Goal: Task Accomplishment & Management: Complete application form

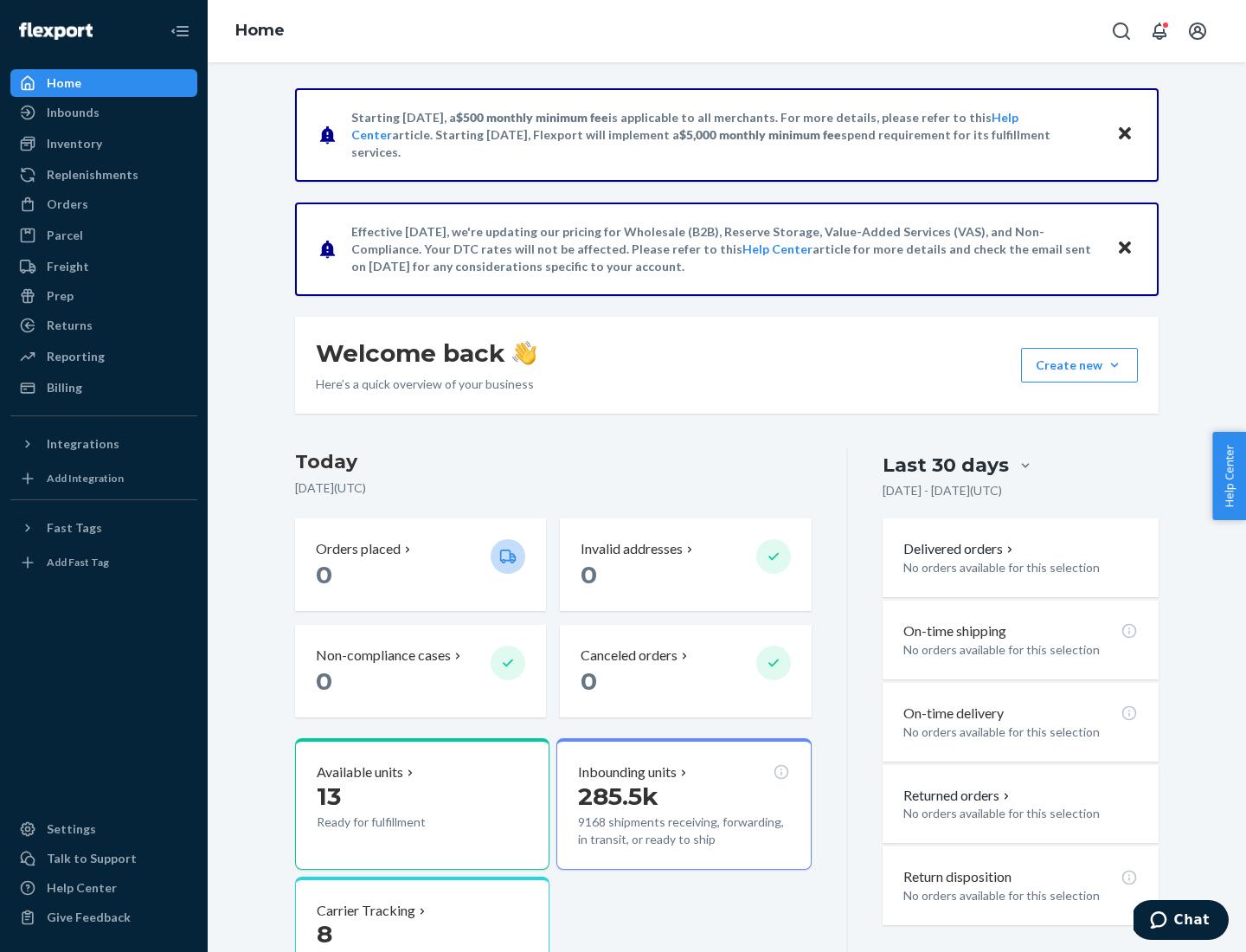
click at [1115, 365] on button "Create new Create new inbound Create new order Create new product" at bounding box center [1079, 364] width 117 height 34
click at [104, 112] on div "Inbounds" at bounding box center [104, 112] width 184 height 25
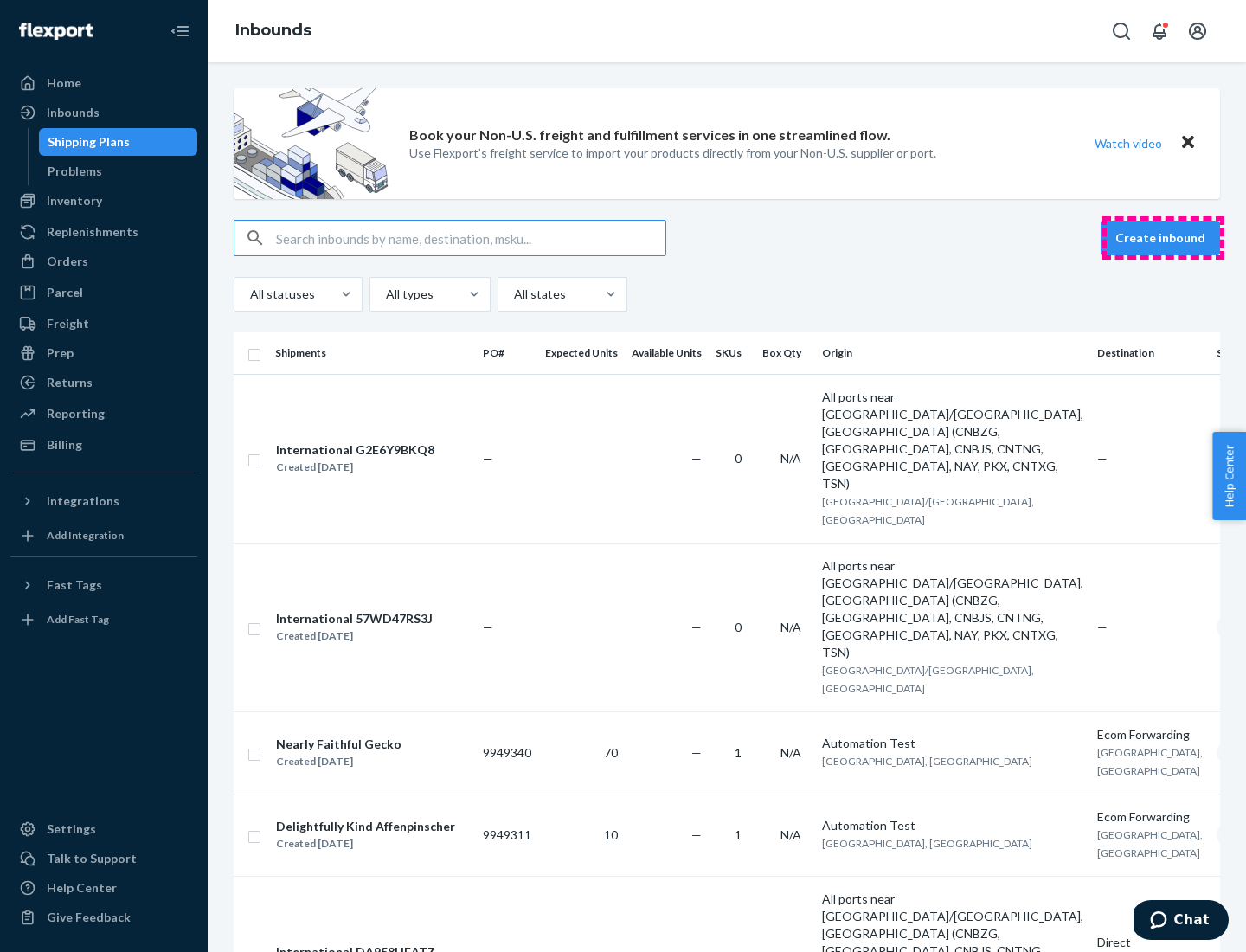
click at [1163, 238] on button "Create inbound" at bounding box center [1161, 237] width 119 height 34
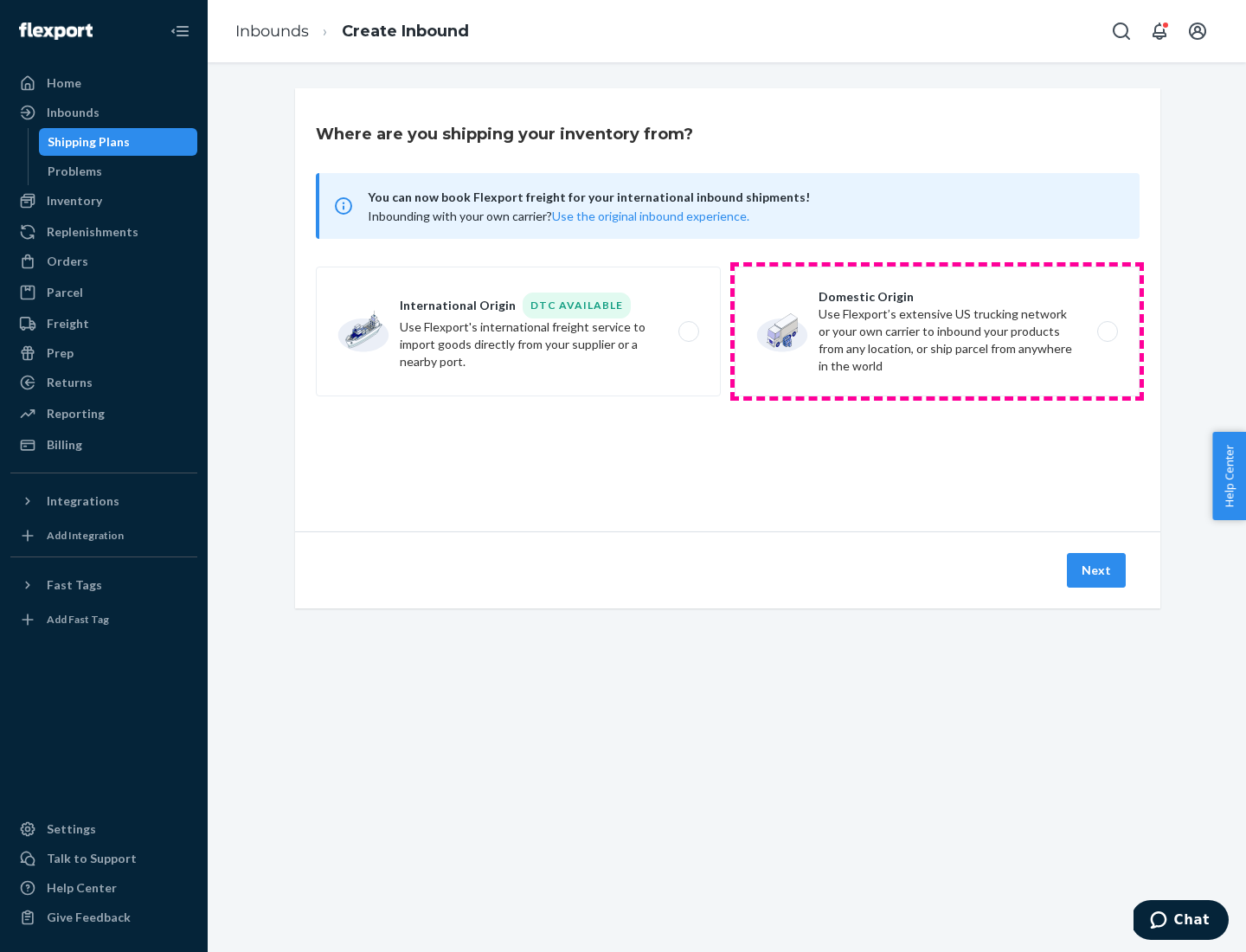
click at [937, 332] on label "Domestic Origin Use Flexport’s extensive US trucking network or your own carrie…" at bounding box center [937, 332] width 405 height 130
click at [1107, 332] on input "Domestic Origin Use Flexport’s extensive US trucking network or your own carrie…" at bounding box center [1113, 332] width 11 height 11
radio input "true"
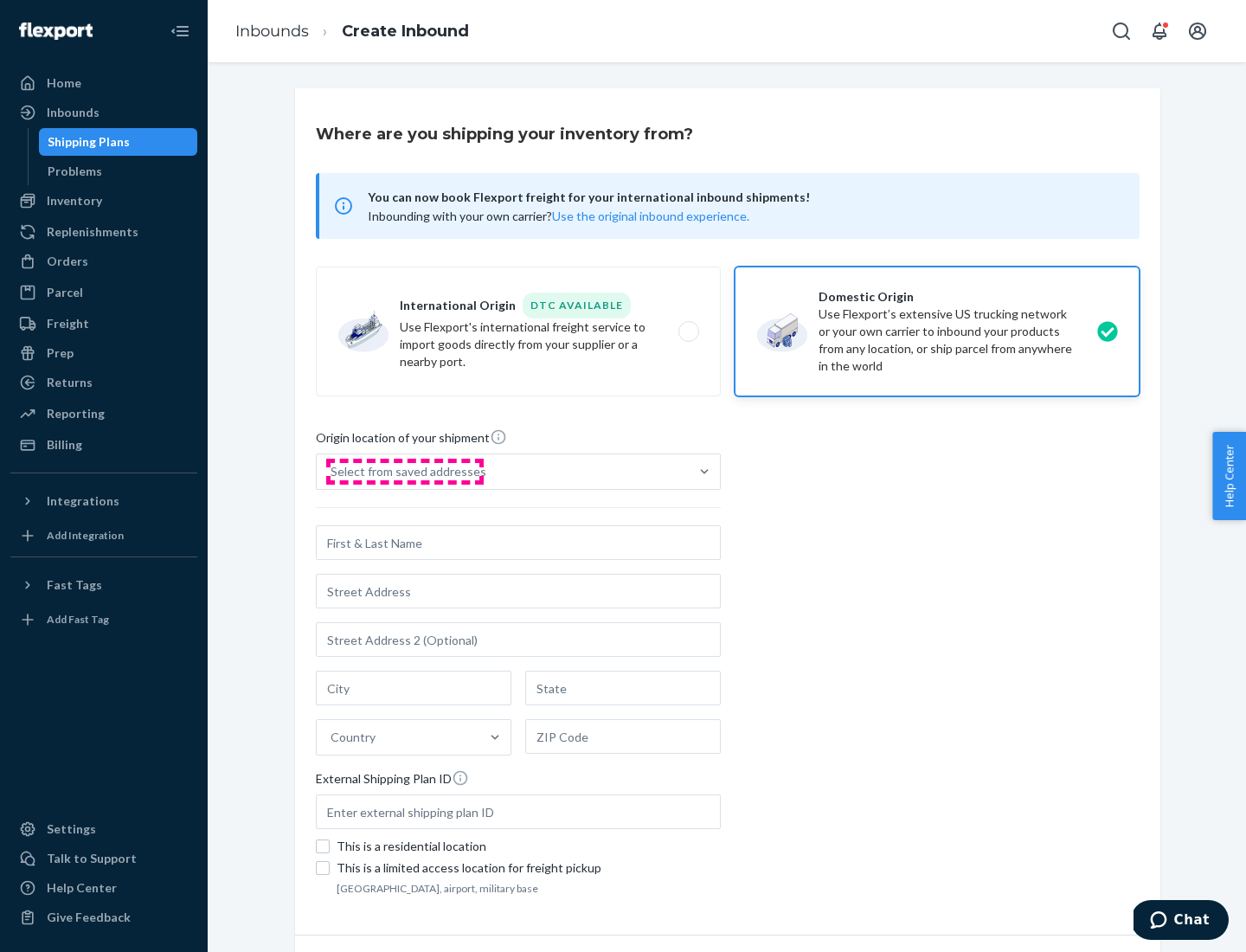
click at [404, 472] on div "Select from saved addresses" at bounding box center [408, 472] width 155 height 18
click at [332, 472] on input "Select from saved addresses" at bounding box center [332, 472] width 2 height 18
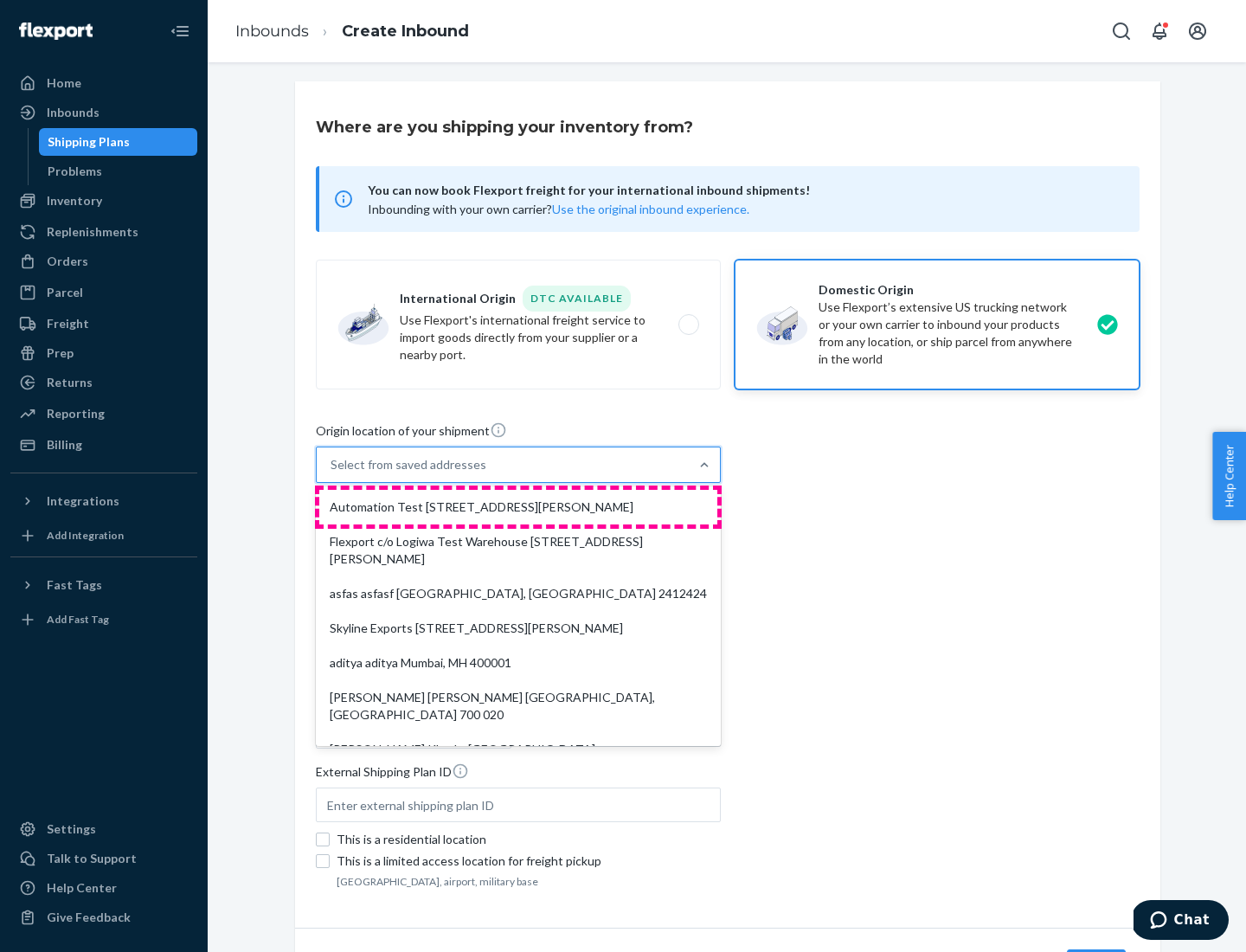
click at [518, 508] on div "Automation Test [STREET_ADDRESS][PERSON_NAME]" at bounding box center [518, 507] width 398 height 34
click at [332, 473] on input "option Automation Test [STREET_ADDRESS][PERSON_NAME]. 9 results available. Use …" at bounding box center [332, 465] width 2 height 18
type input "Automation Test"
type input "[STREET_ADDRESS][PERSON_NAME]"
type input "9th Floor"
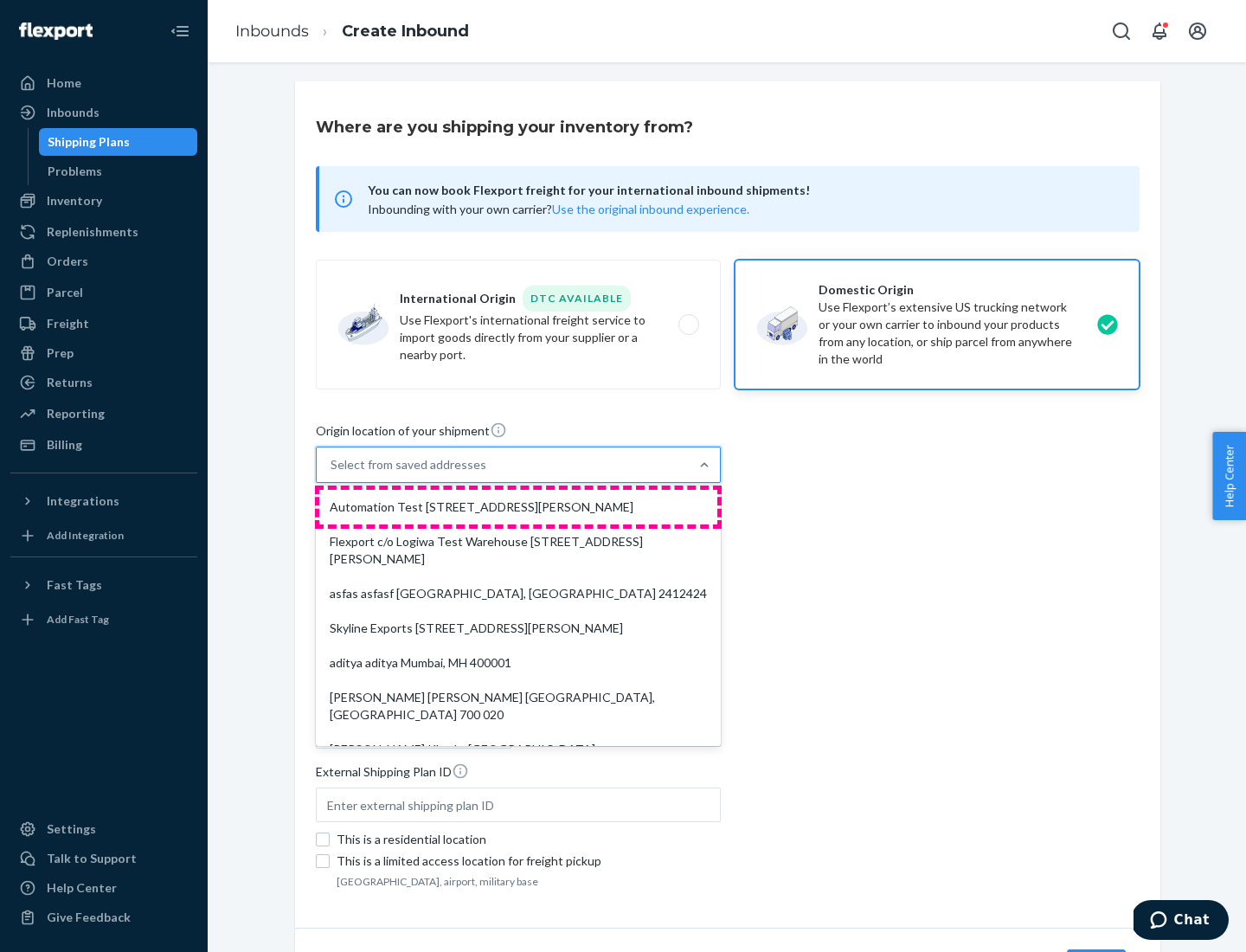
type input "[GEOGRAPHIC_DATA]"
type input "CA"
type input "94104"
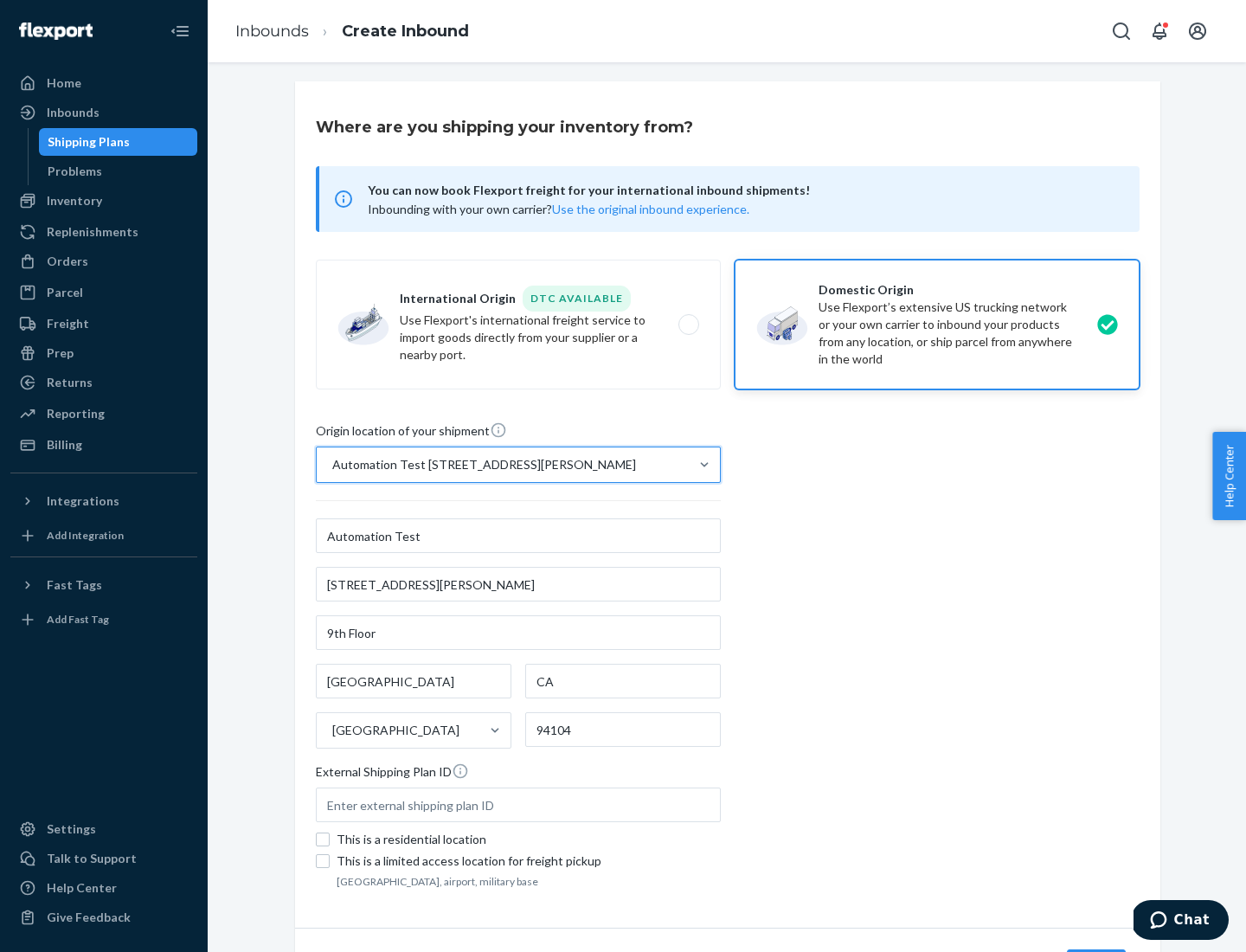
scroll to position [101, 0]
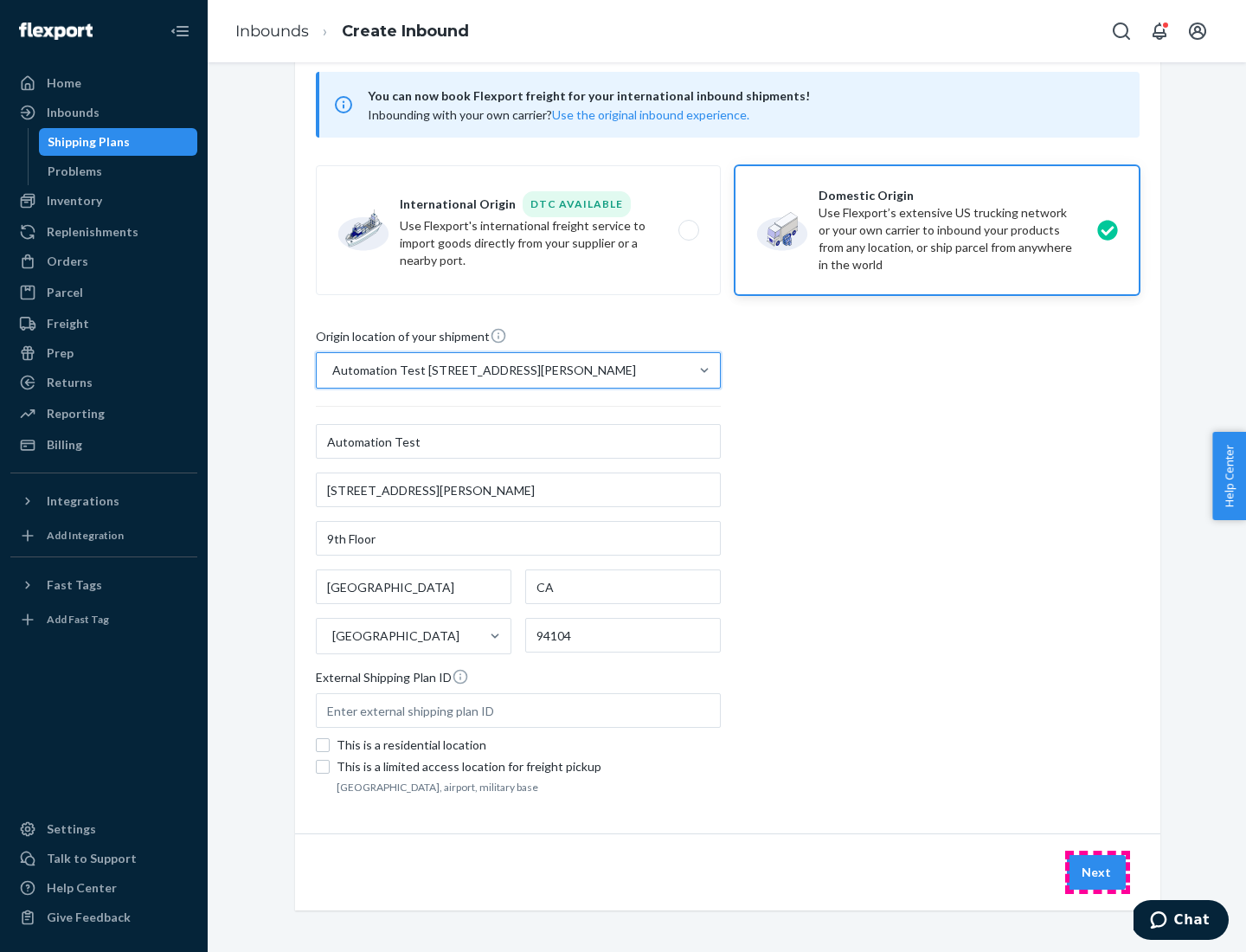
click at [1098, 873] on button "Next" at bounding box center [1096, 872] width 59 height 34
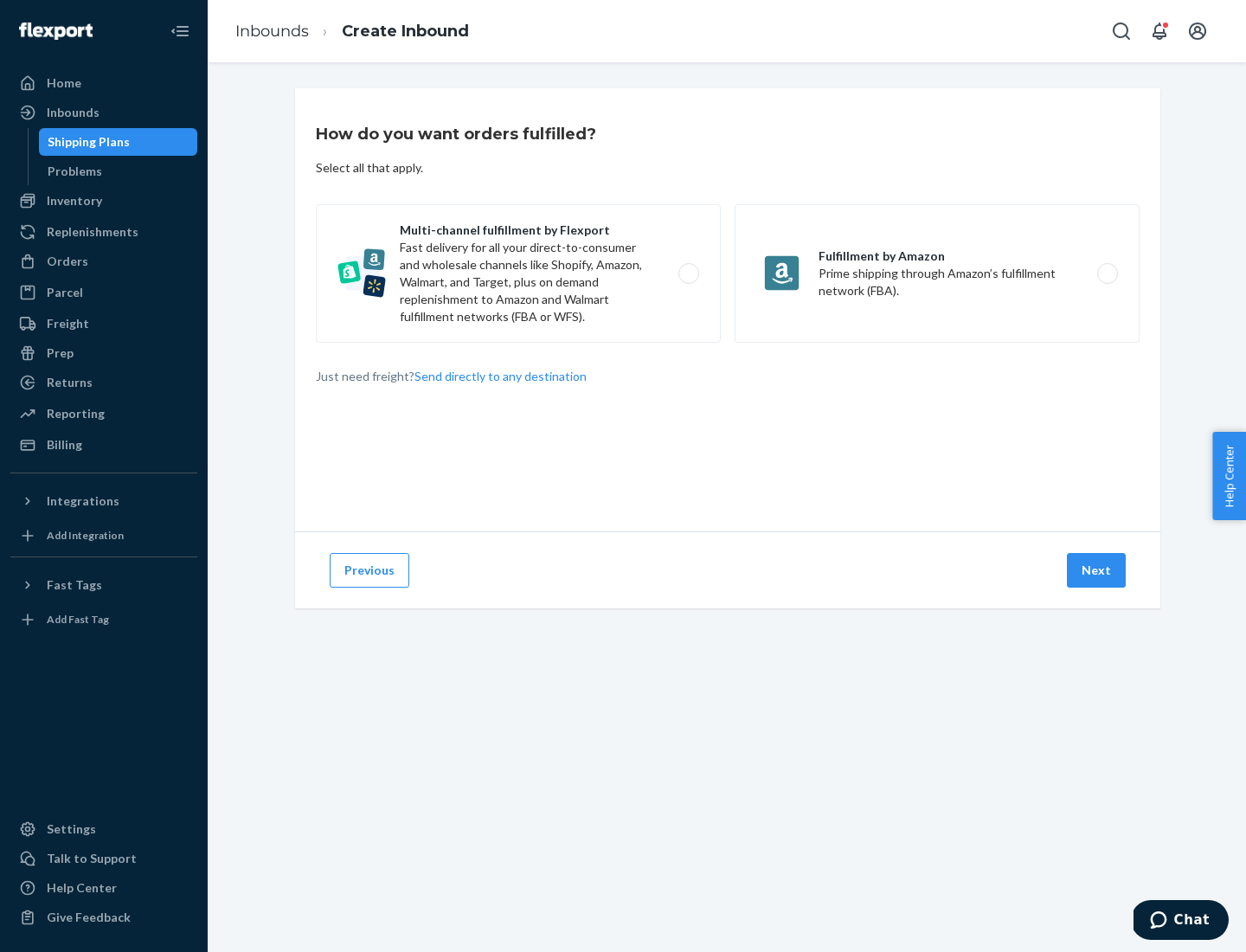
click at [518, 273] on label "Multi-channel fulfillment by Flexport Fast delivery for all your direct-to-cons…" at bounding box center [518, 274] width 405 height 139
click at [688, 273] on input "Multi-channel fulfillment by Flexport Fast delivery for all your direct-to-cons…" at bounding box center [694, 274] width 11 height 11
radio input "true"
click at [1098, 571] on button "Next" at bounding box center [1096, 570] width 59 height 34
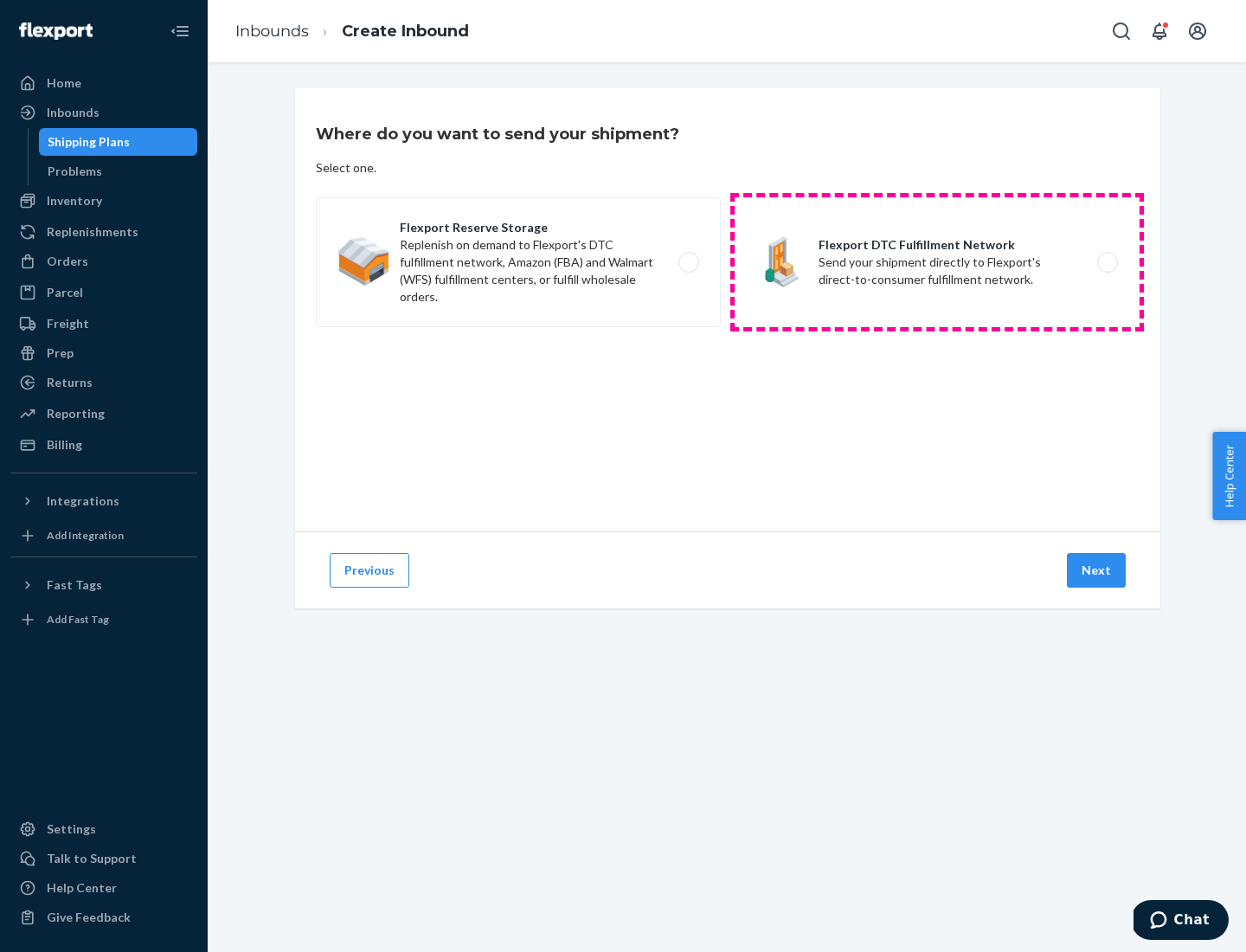
click at [937, 263] on label "Flexport DTC Fulfillment Network Send your shipment directly to Flexport's dire…" at bounding box center [937, 263] width 405 height 130
click at [1107, 263] on input "Flexport DTC Fulfillment Network Send your shipment directly to Flexport's dire…" at bounding box center [1113, 263] width 11 height 11
radio input "true"
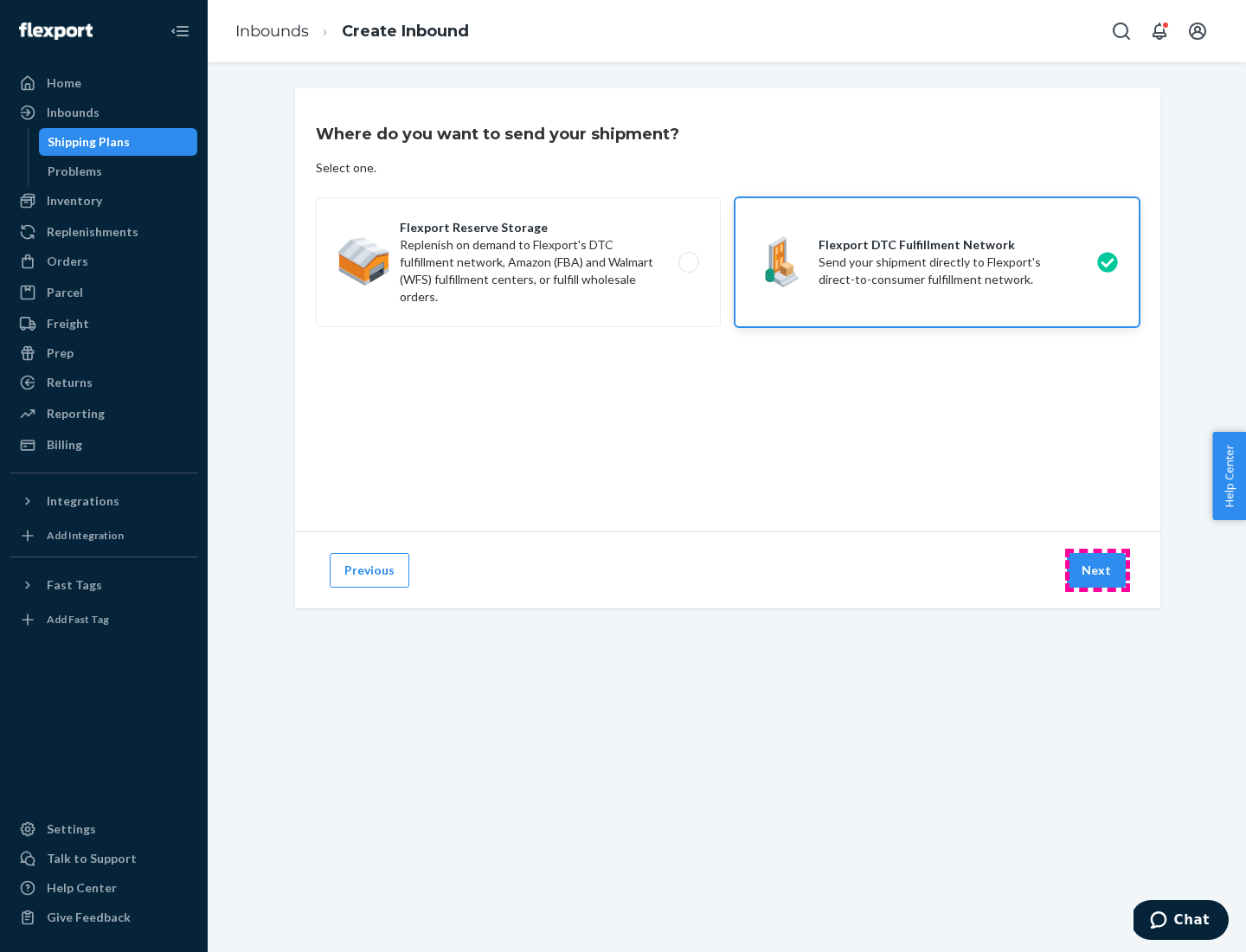
click at [1098, 571] on button "Next" at bounding box center [1096, 570] width 59 height 34
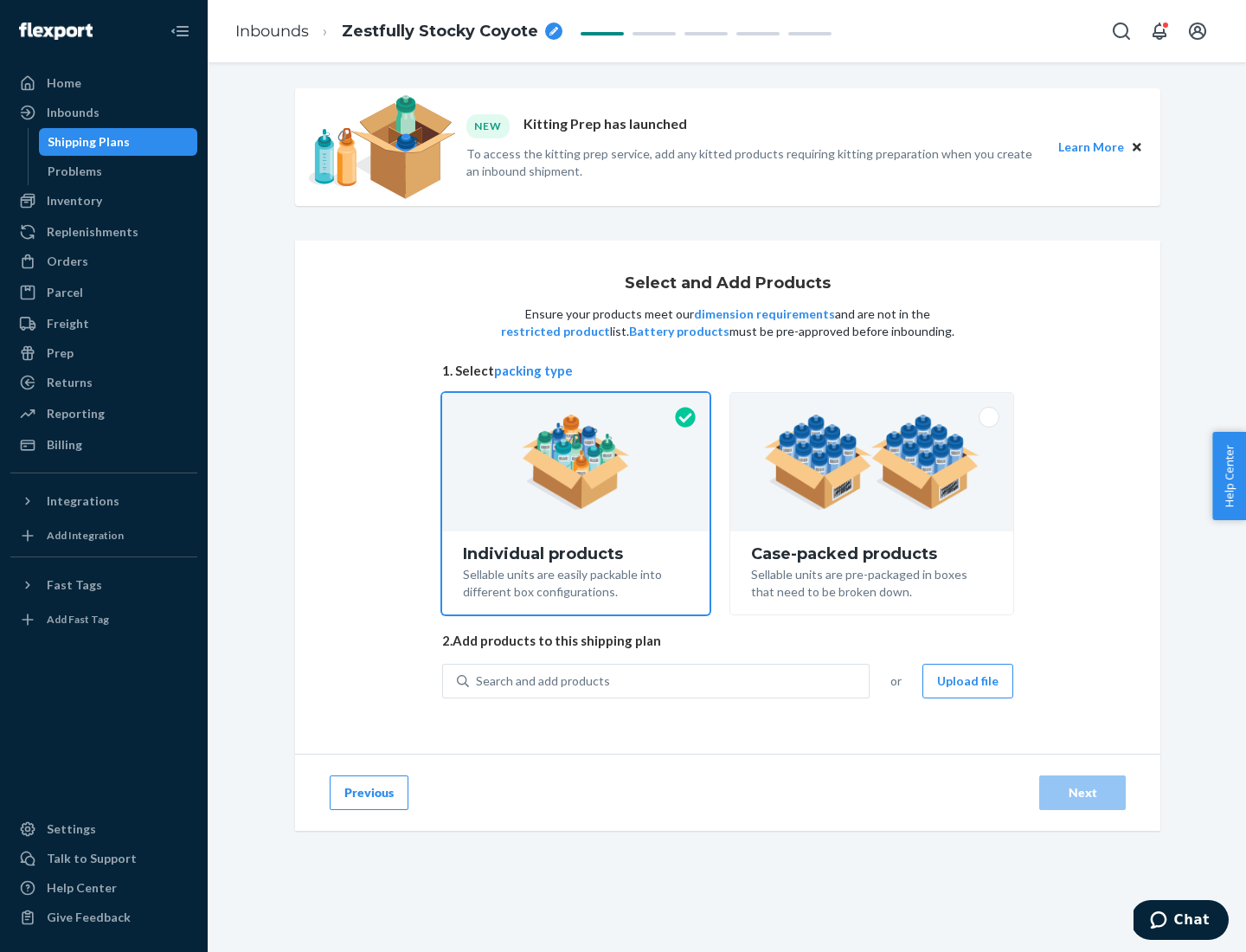
click at [873, 462] on img at bounding box center [871, 462] width 215 height 95
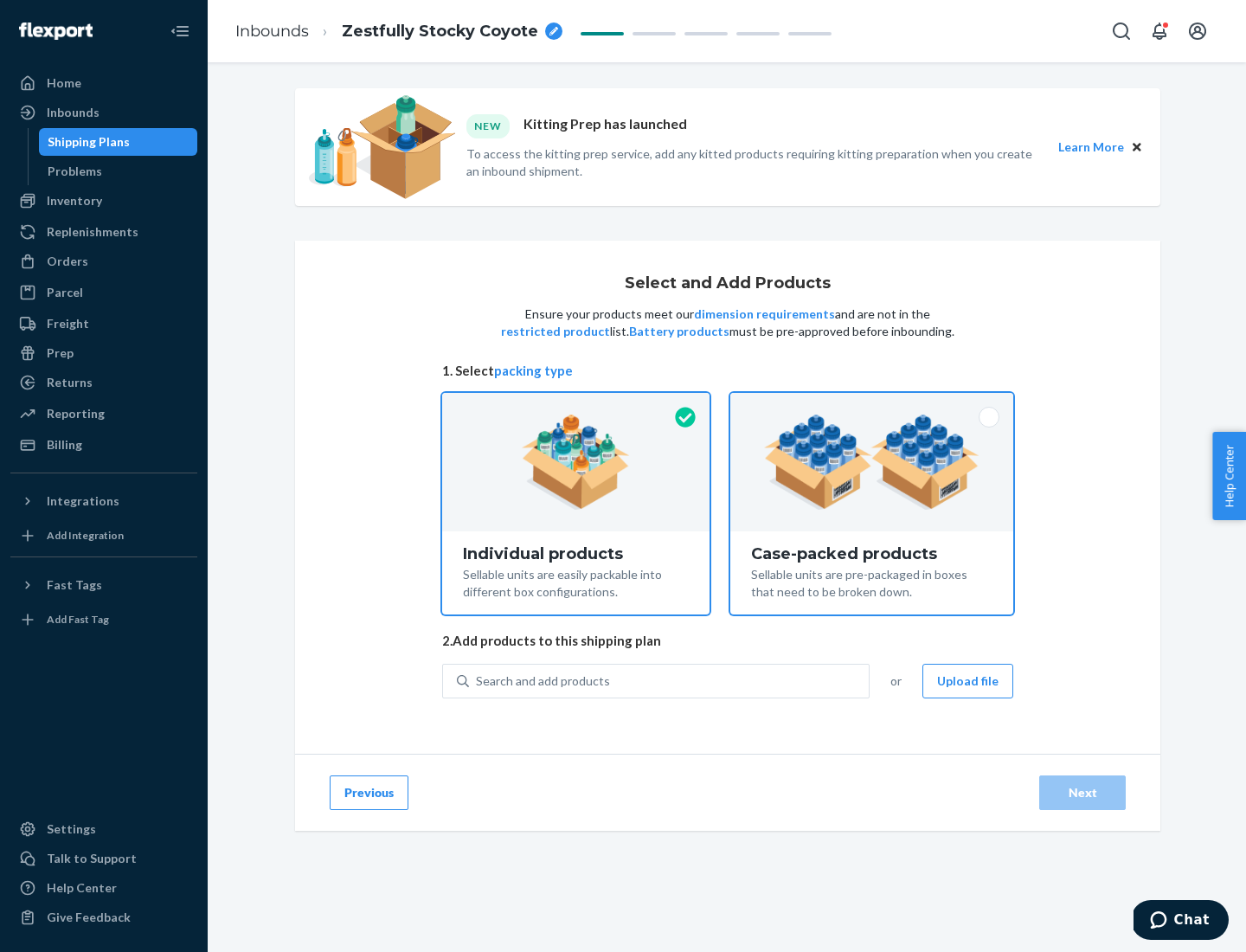
click at [873, 404] on input "Case-packed products Sellable units are pre-packaged in boxes that need to be b…" at bounding box center [872, 398] width 11 height 11
radio input "true"
radio input "false"
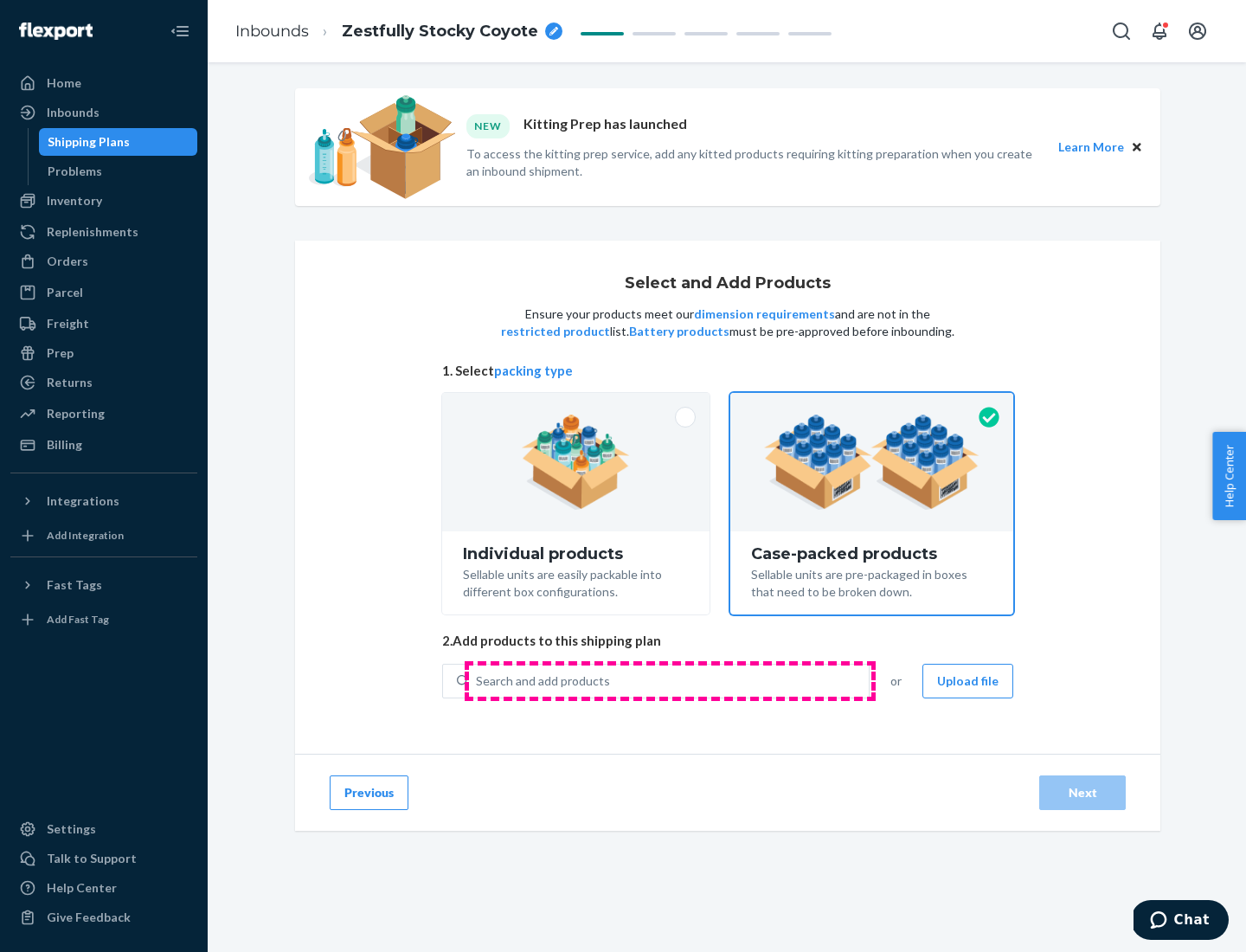
click at [670, 681] on div "Search and add products" at bounding box center [668, 681] width 400 height 31
click at [478, 681] on input "Search and add products" at bounding box center [477, 682] width 2 height 18
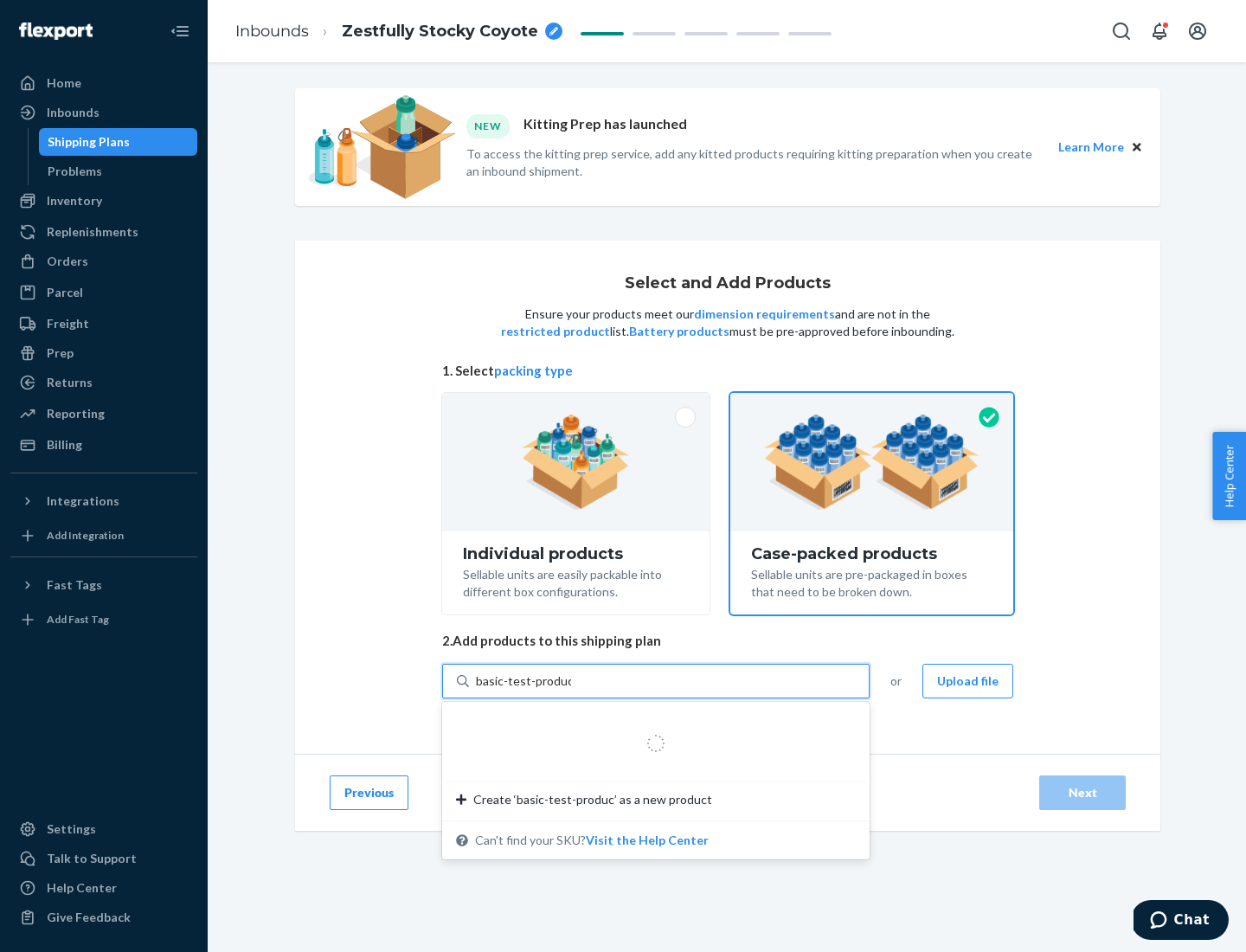
type input "basic-test-product-1"
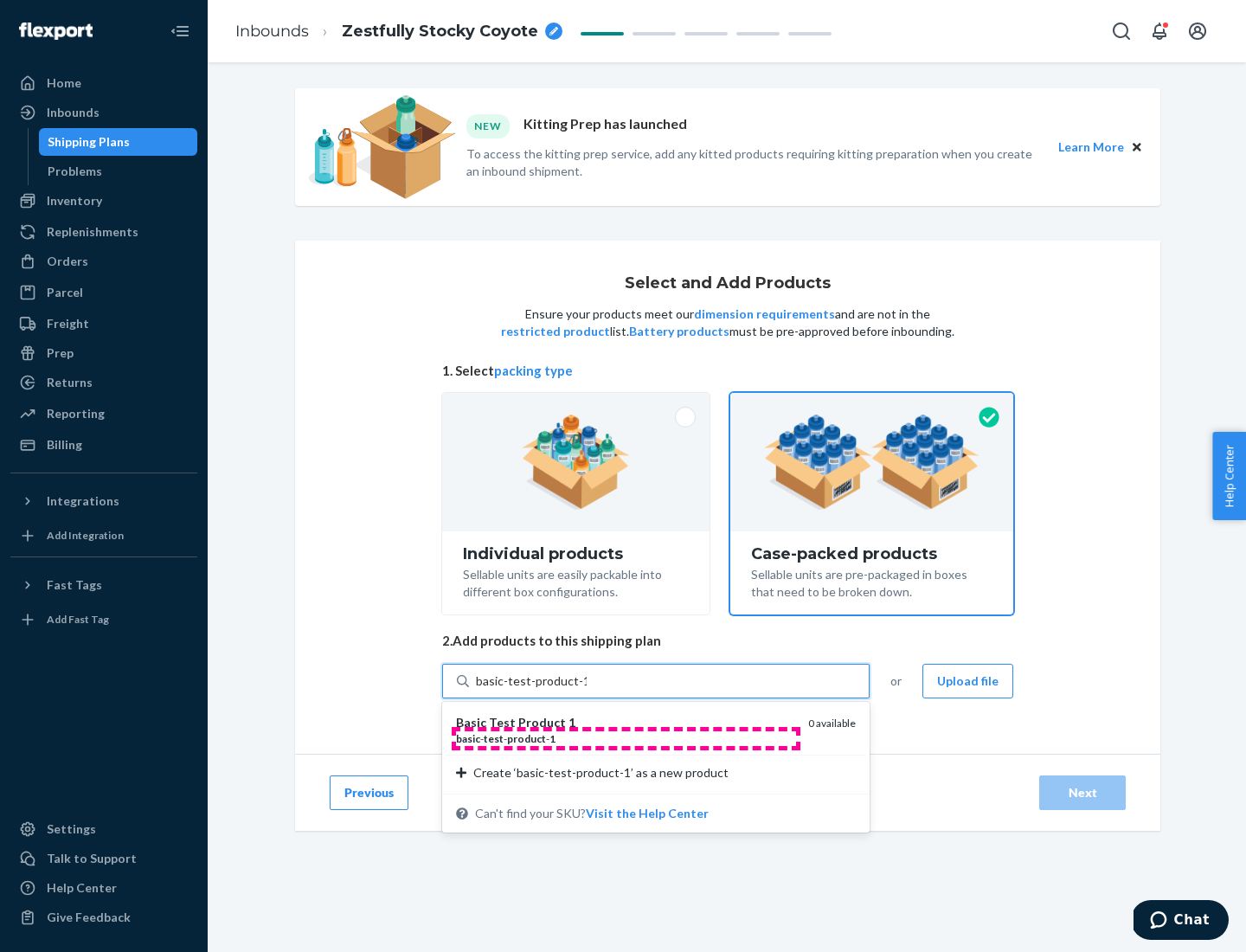
click at [626, 739] on div "basic - test - product - 1" at bounding box center [624, 739] width 338 height 15
click at [587, 690] on input "basic-test-product-1" at bounding box center [531, 682] width 111 height 18
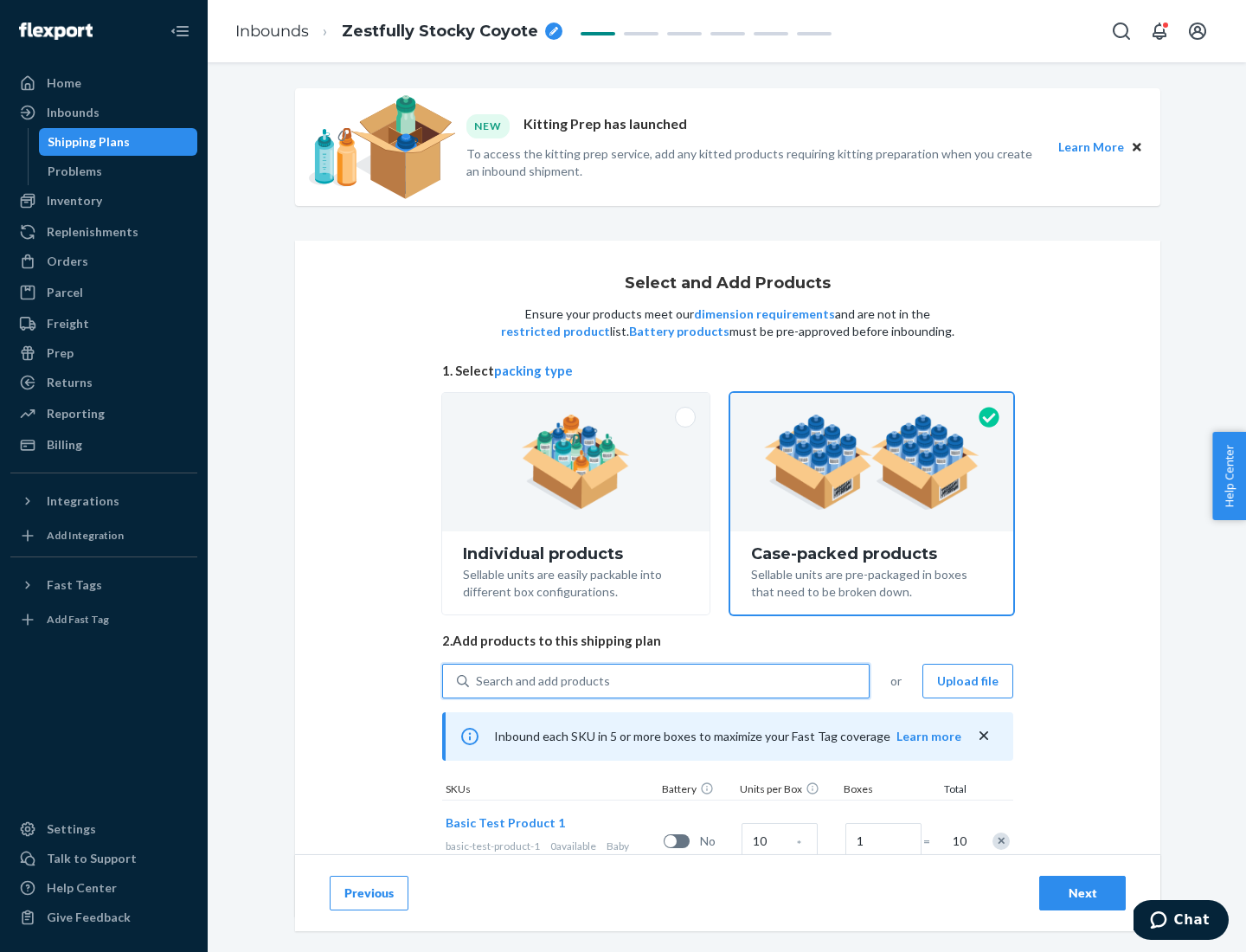
scroll to position [62, 0]
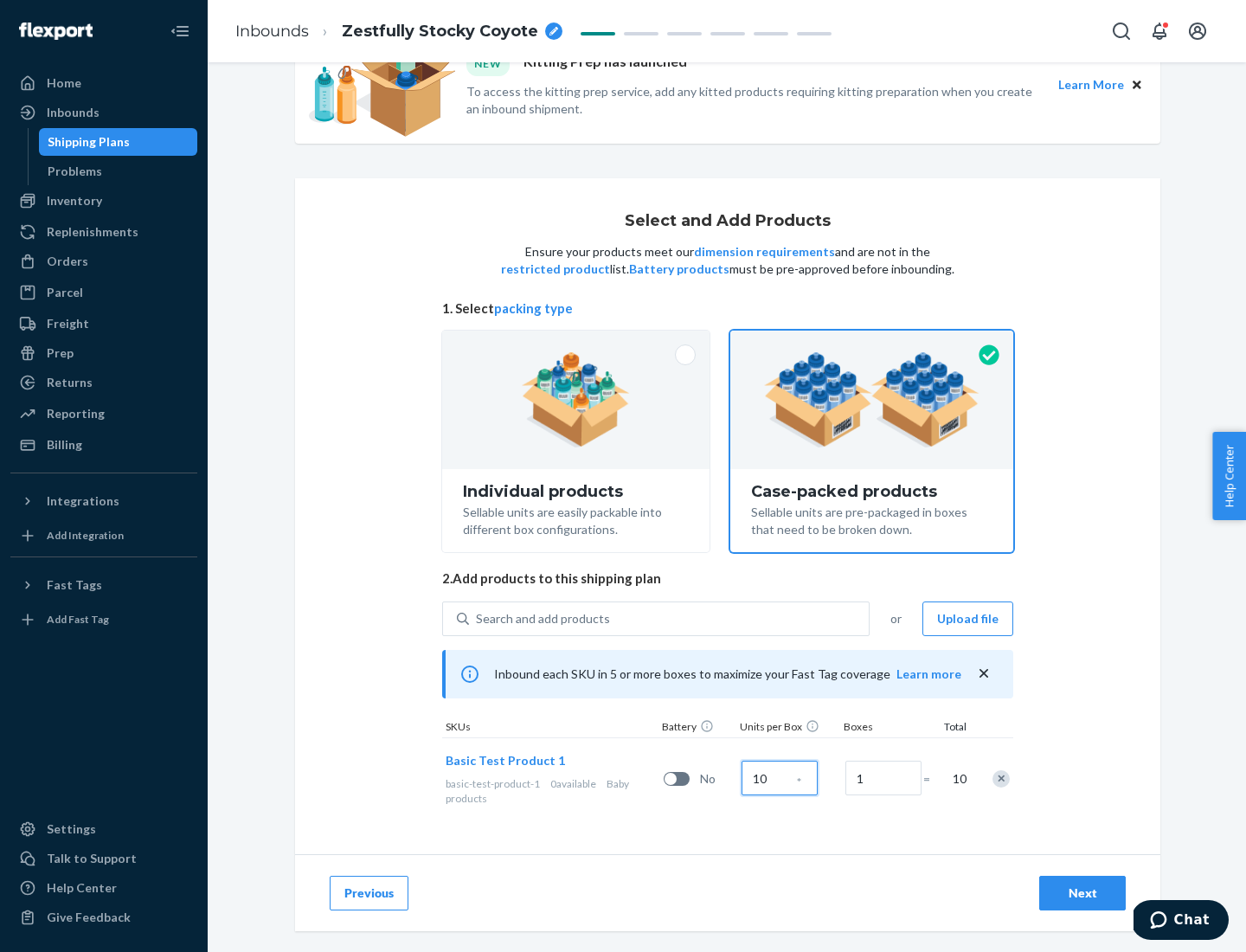
type input "10"
type input "7"
click at [1083, 893] on div "Next" at bounding box center [1083, 893] width 57 height 18
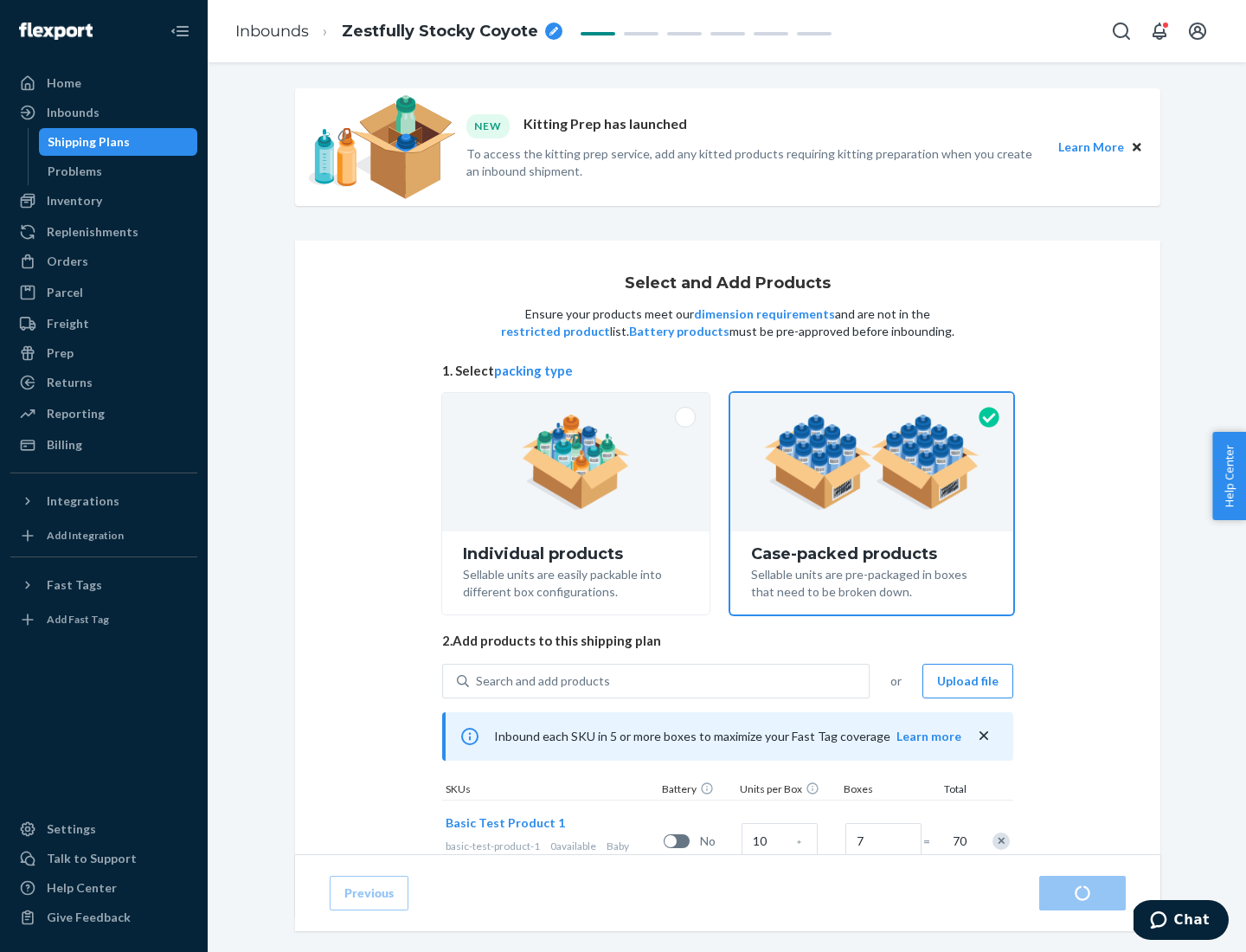
radio input "true"
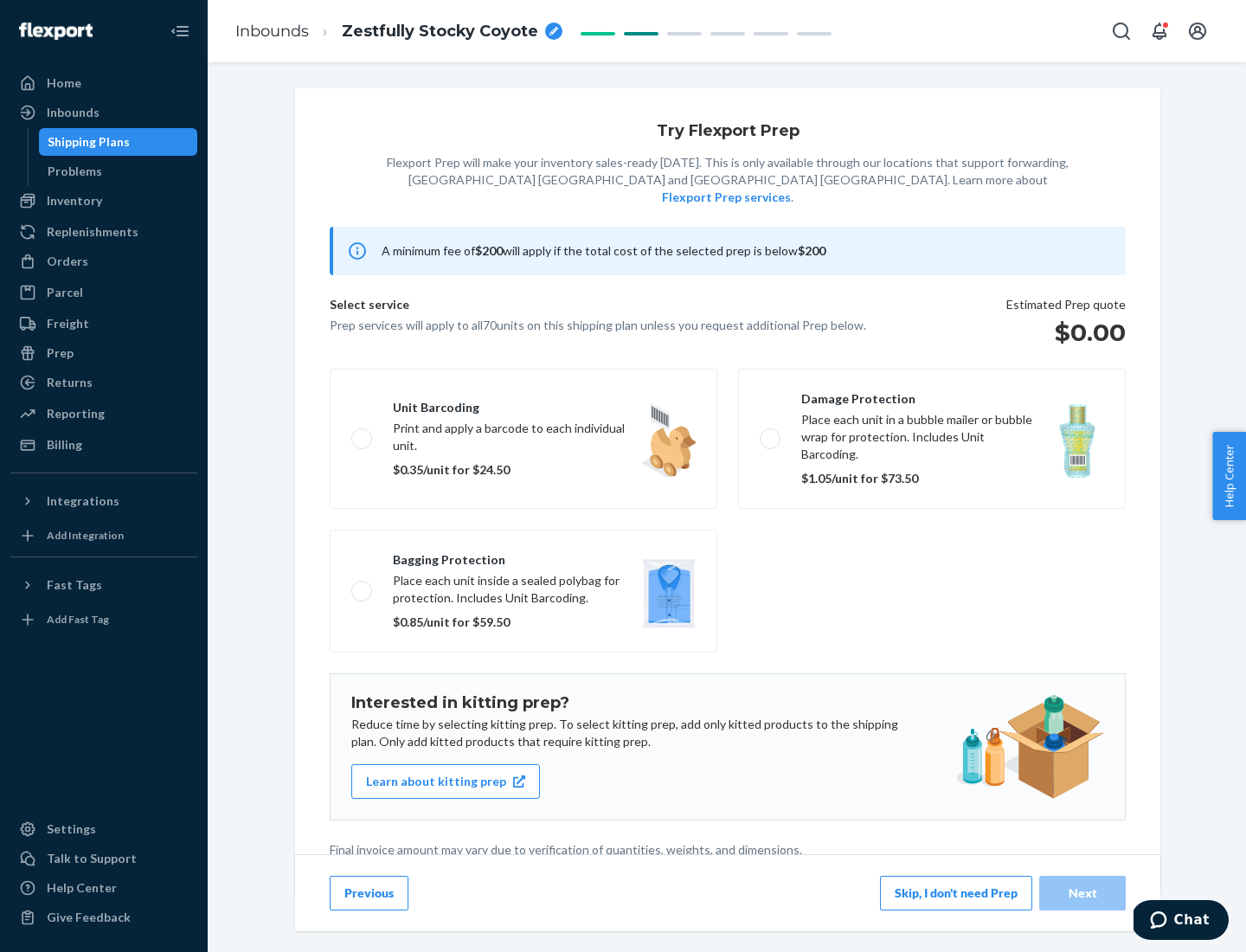
scroll to position [4, 0]
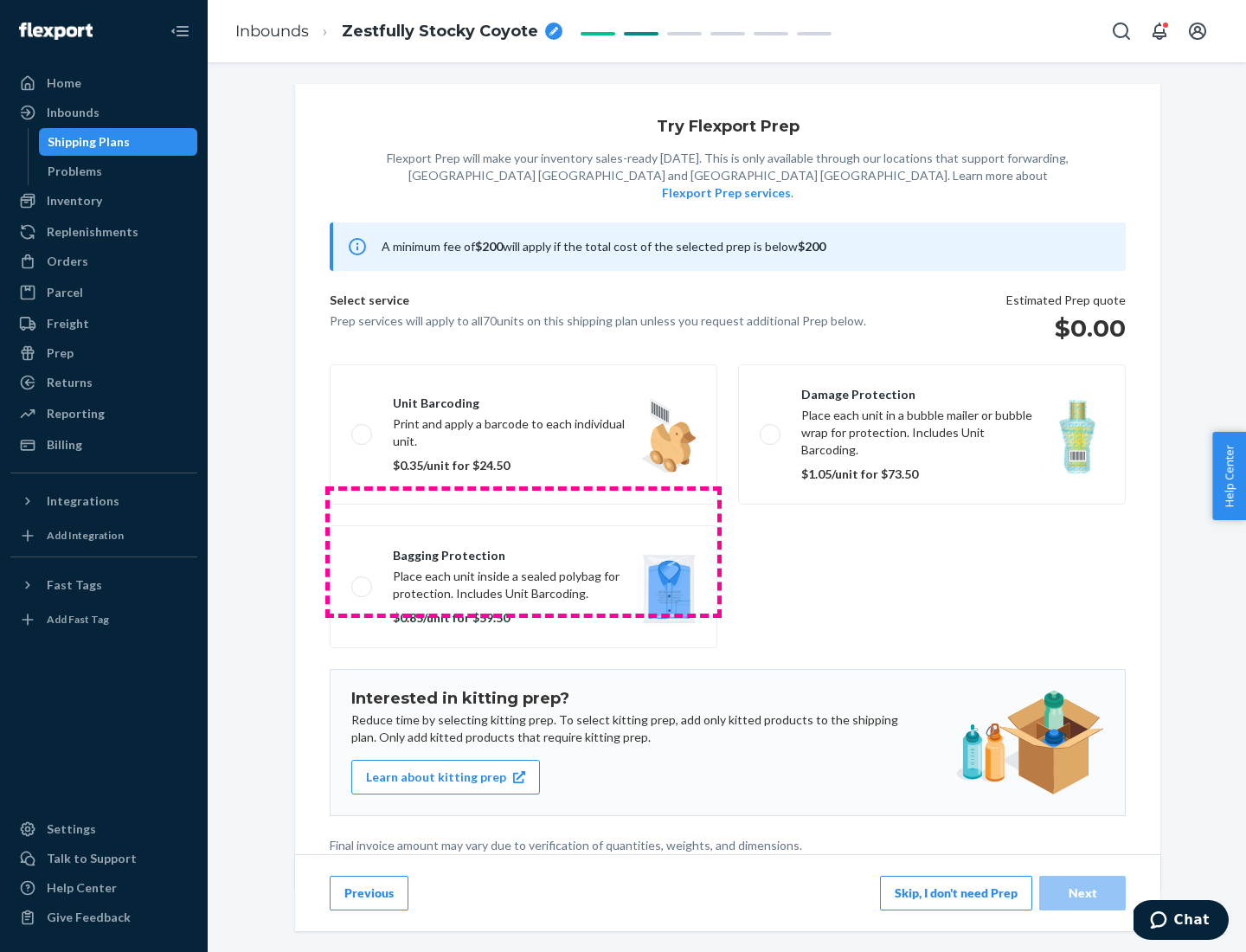
click at [523, 552] on label "Bagging protection Place each unit inside a sealed polybag for protection. Incl…" at bounding box center [524, 587] width 388 height 123
click at [363, 581] on input "Bagging protection Place each unit inside a sealed polybag for protection. Incl…" at bounding box center [357, 586] width 11 height 11
checkbox input "true"
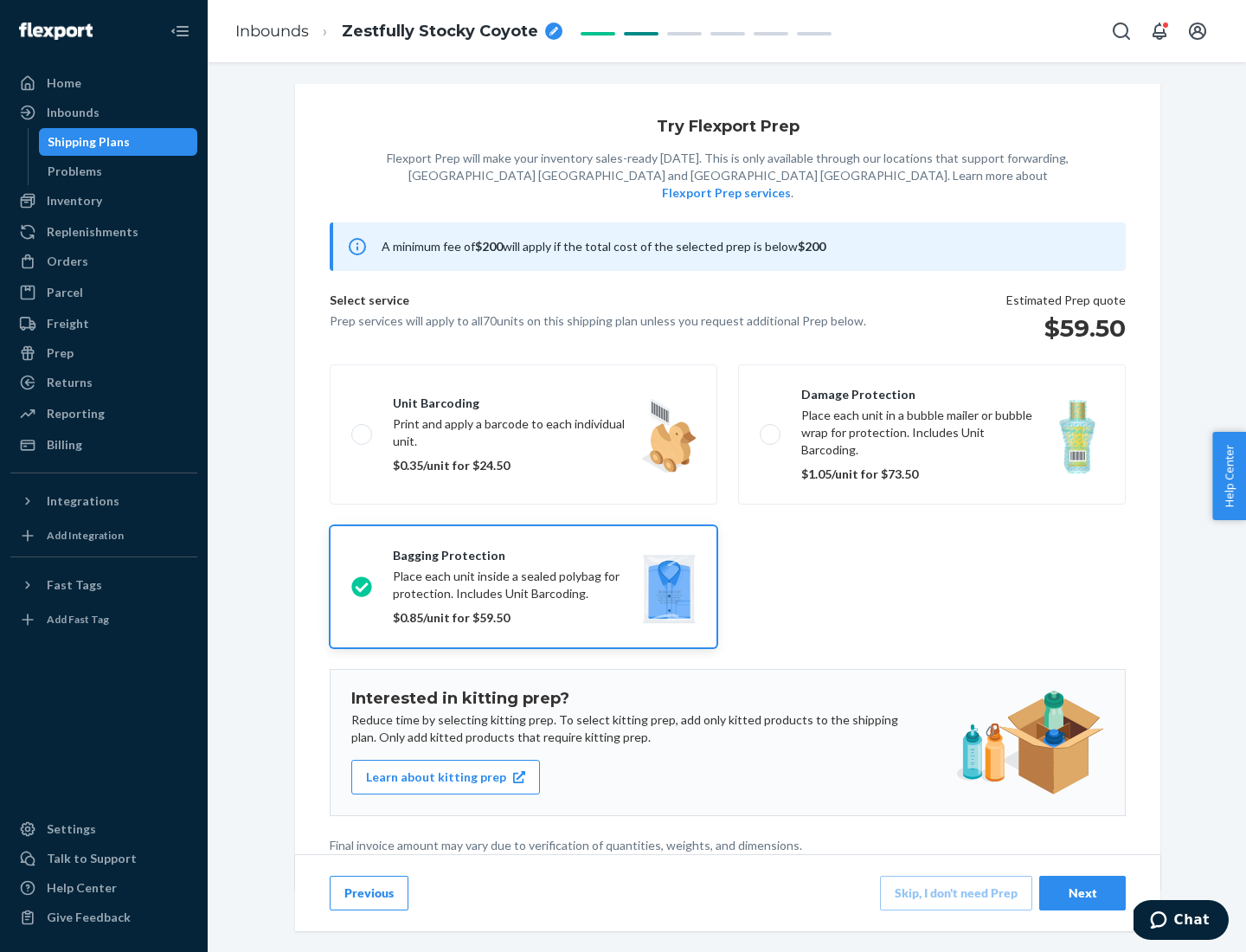
click at [1083, 892] on div "Next" at bounding box center [1083, 893] width 57 height 18
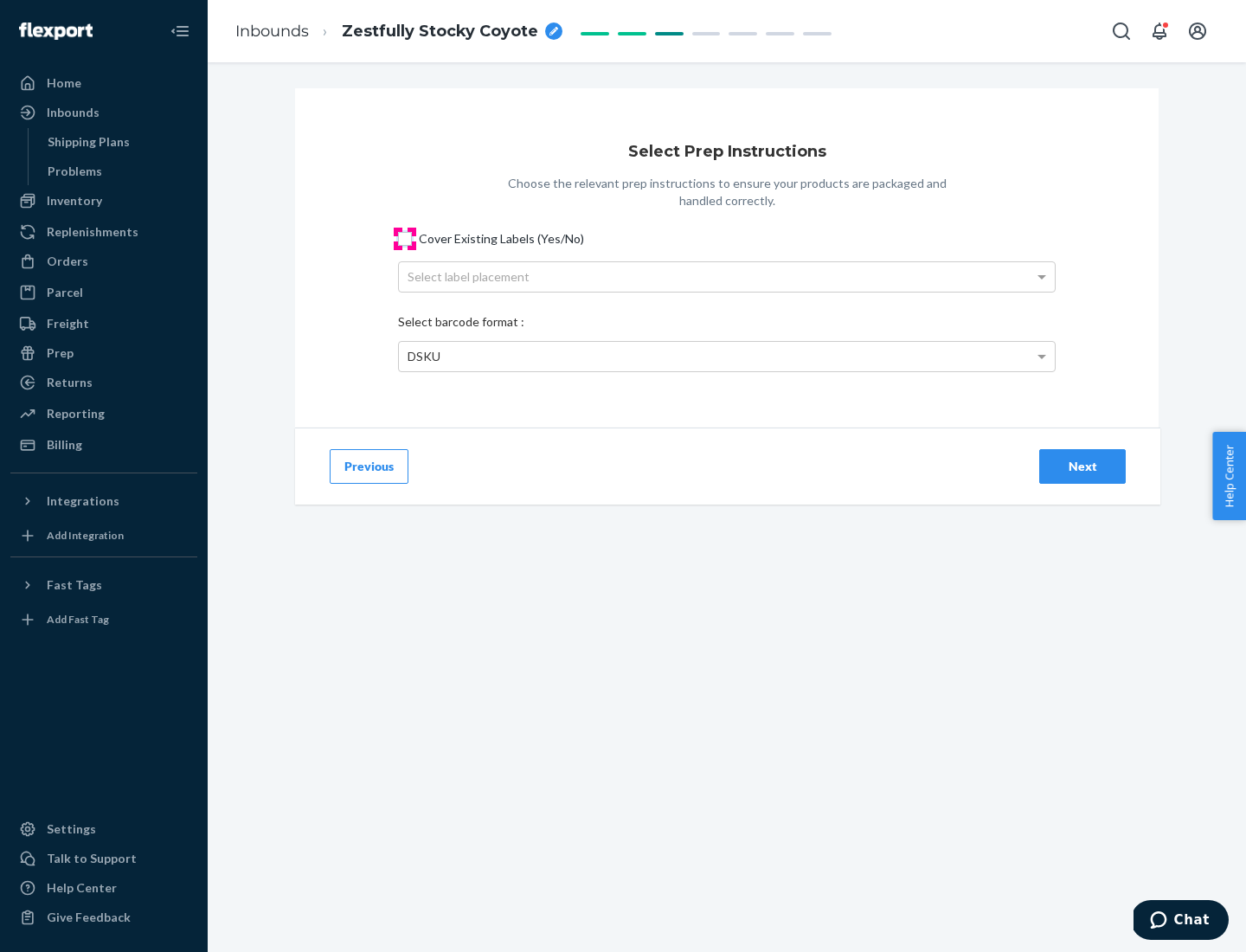
click at [405, 238] on input "Cover Existing Labels (Yes/No)" at bounding box center [405, 239] width 14 height 14
checkbox input "true"
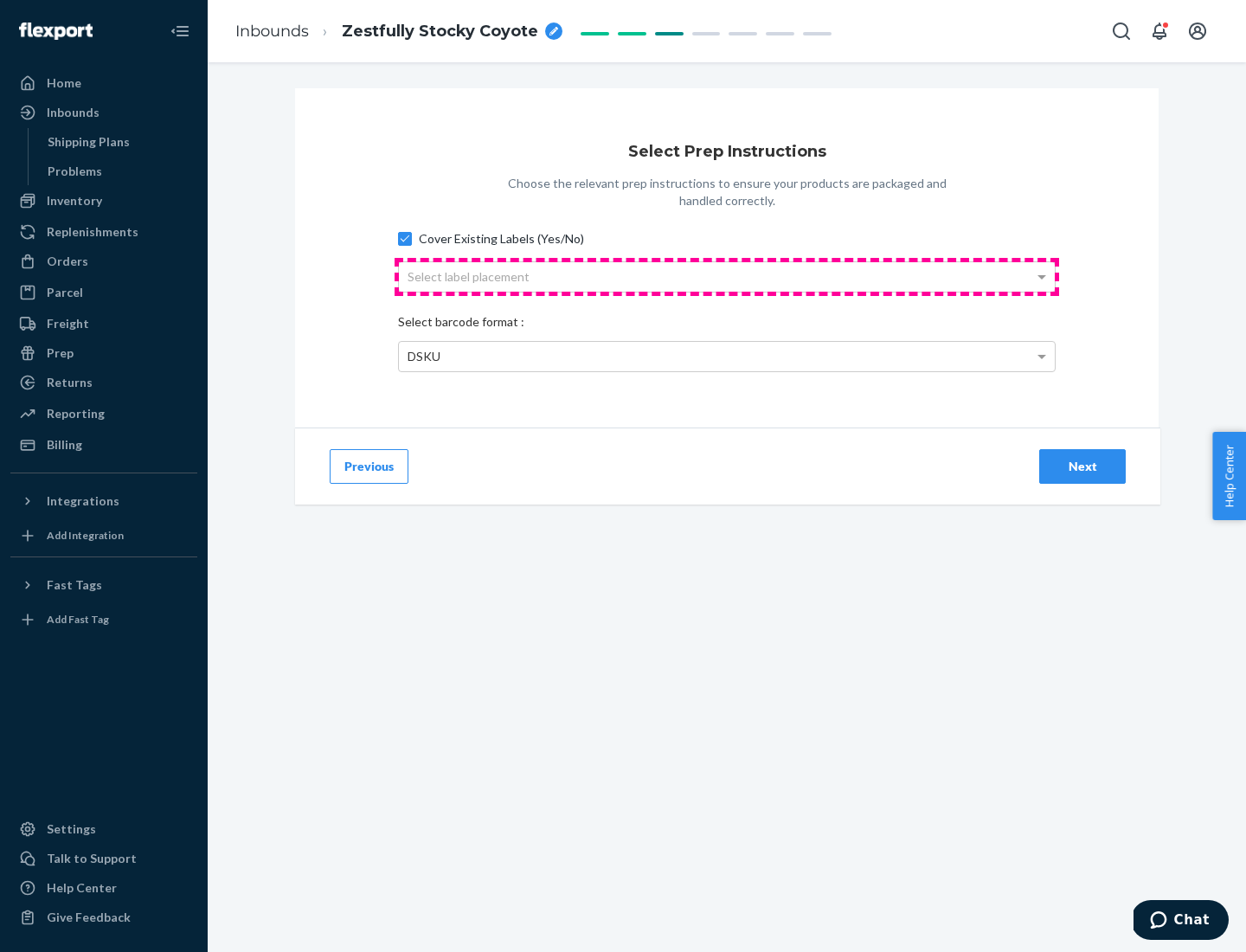
click at [727, 276] on div "Select label placement" at bounding box center [726, 278] width 656 height 30
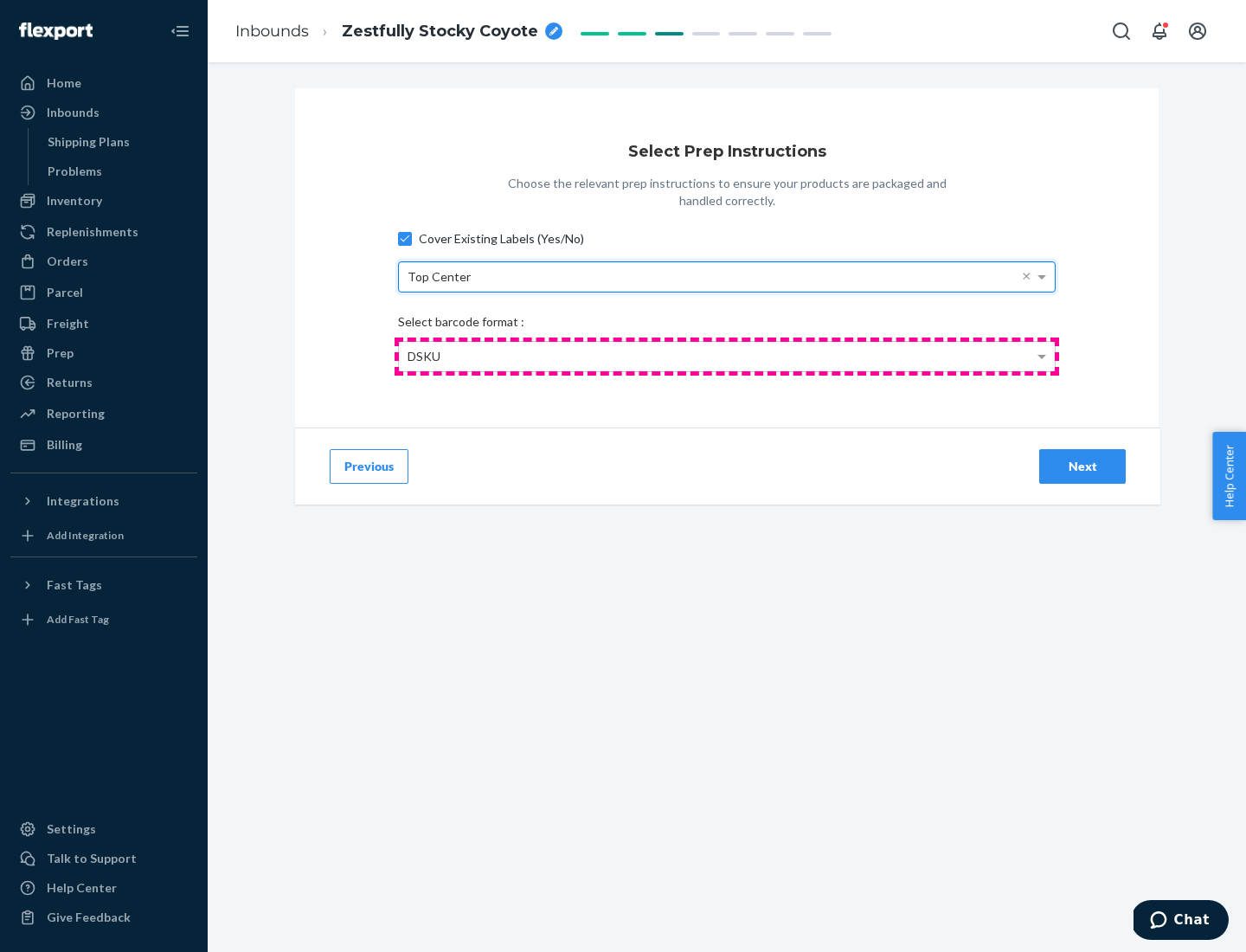
click at [727, 356] on div "DSKU" at bounding box center [726, 357] width 656 height 30
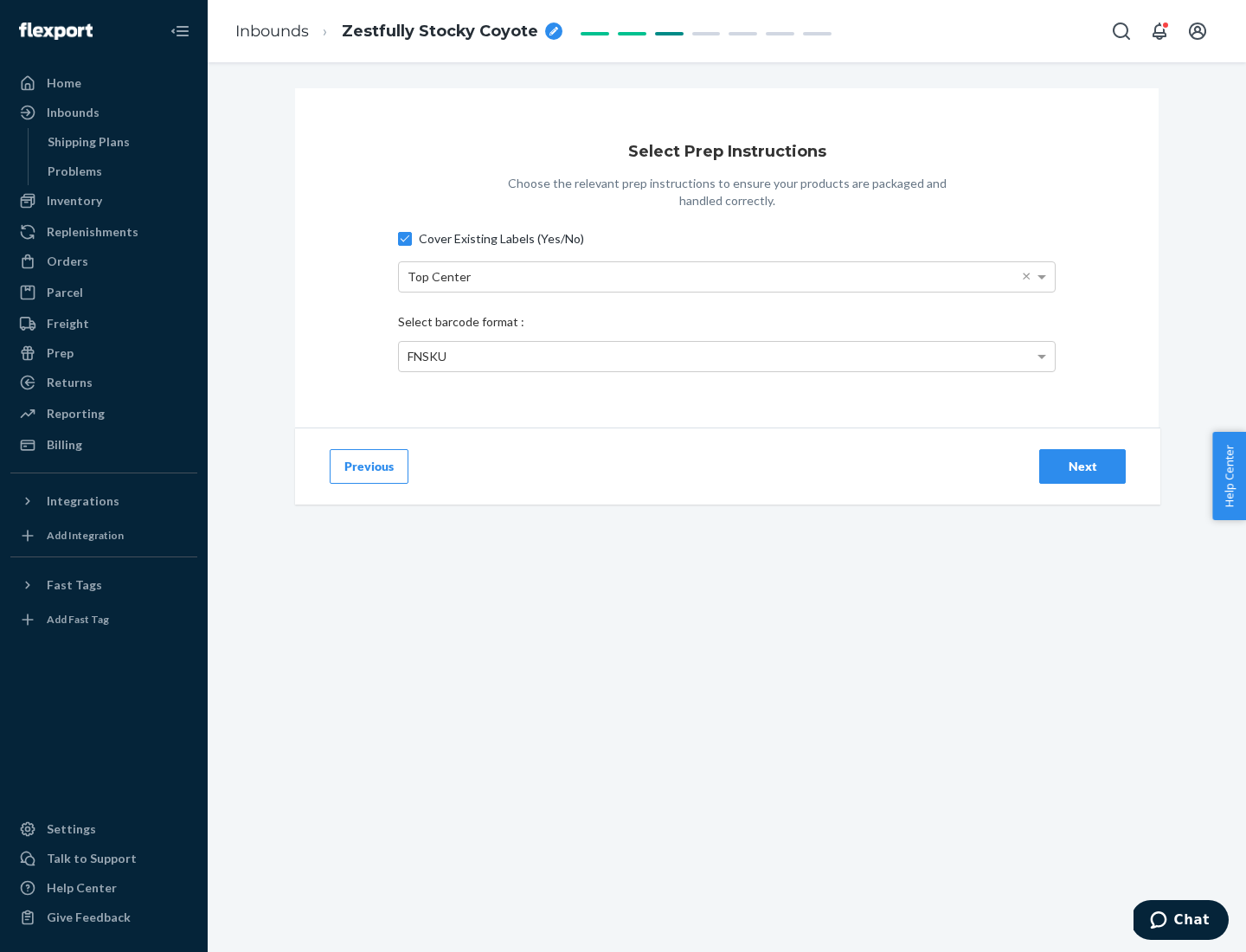
click at [1083, 465] on div "Next" at bounding box center [1083, 466] width 57 height 18
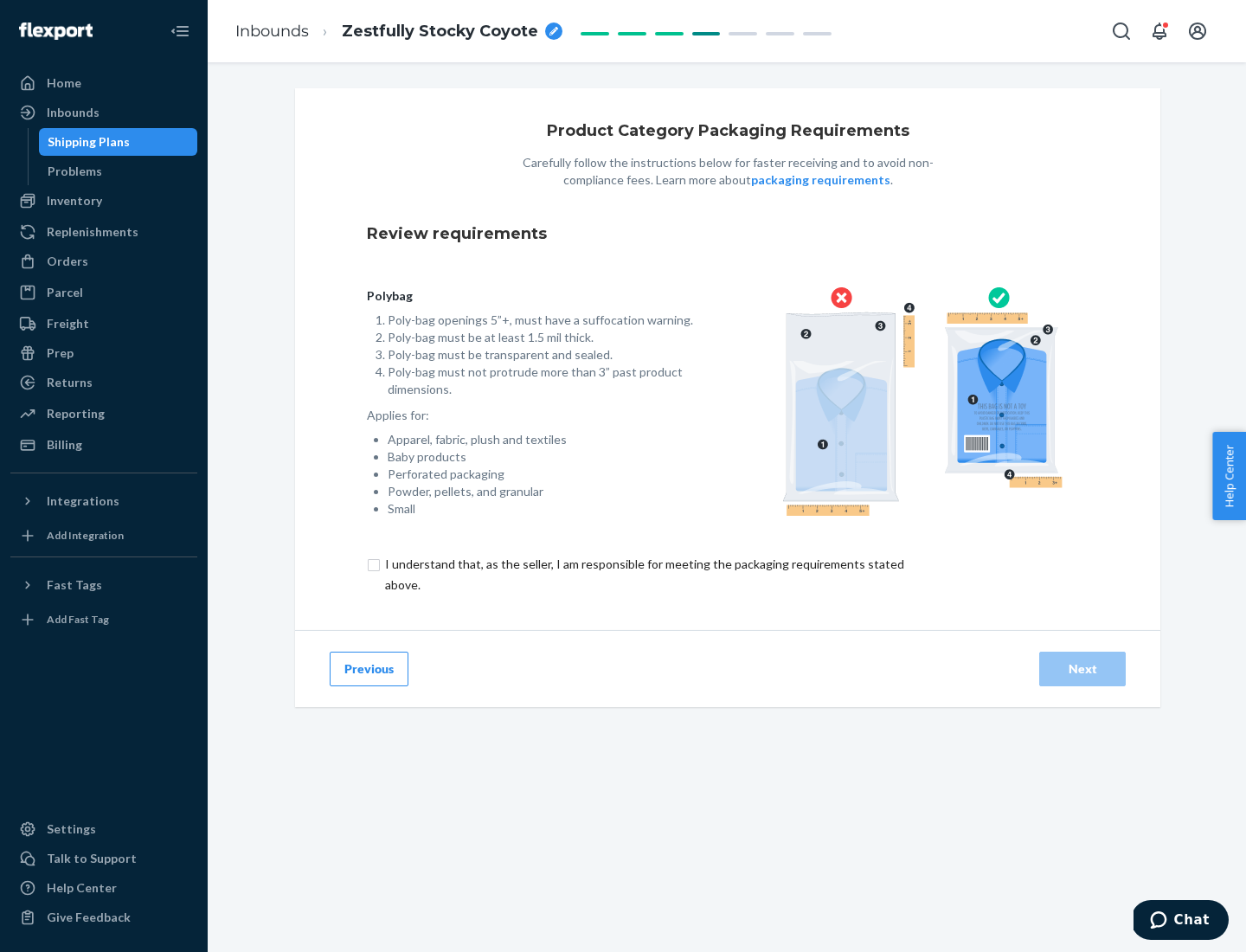
click at [643, 574] on input "checkbox" at bounding box center [654, 574] width 575 height 41
checkbox input "true"
click at [1083, 668] on div "Next" at bounding box center [1083, 669] width 57 height 18
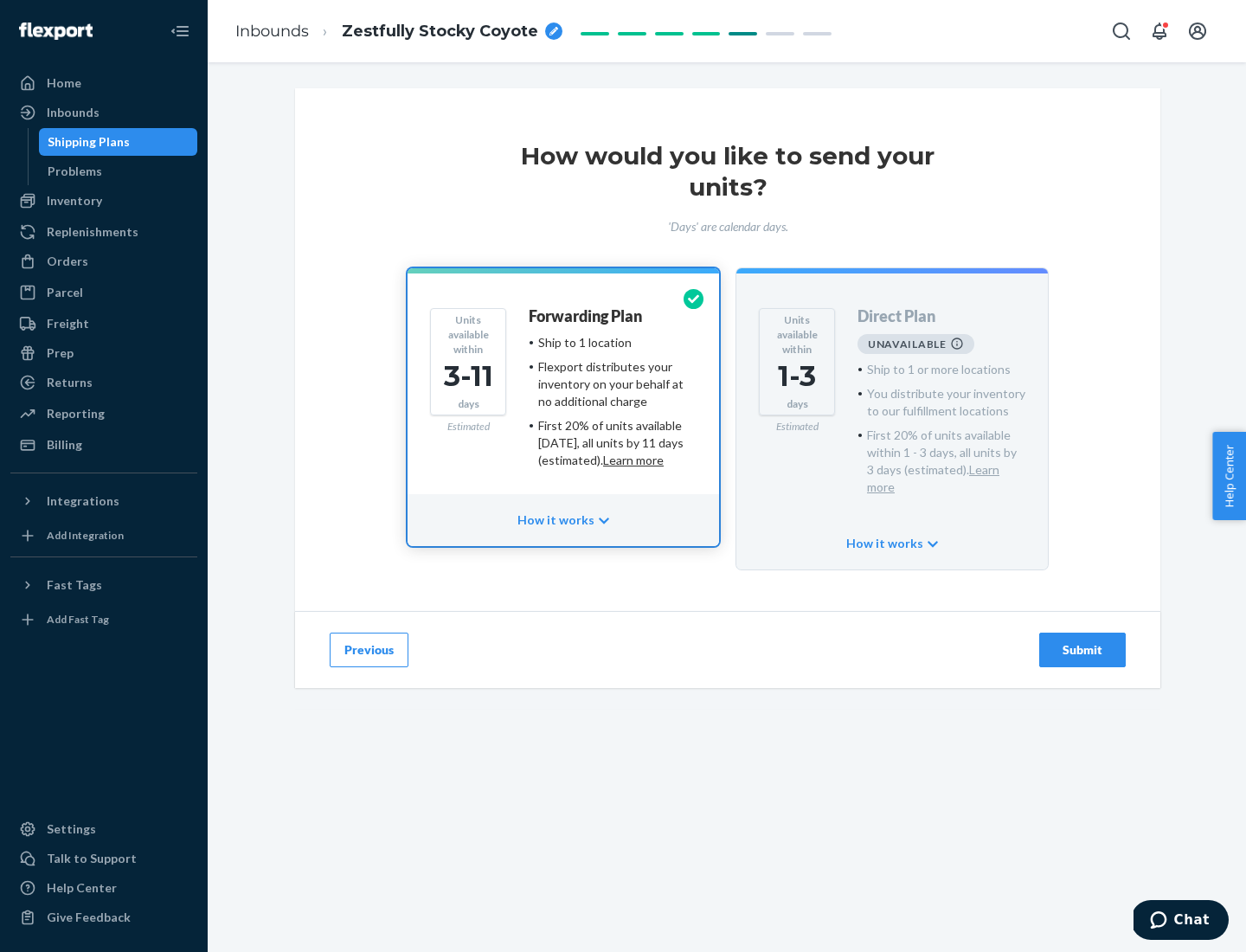
click at [587, 316] on h4 "Forwarding Plan" at bounding box center [585, 317] width 113 height 18
click at [1083, 641] on div "Submit" at bounding box center [1083, 650] width 57 height 18
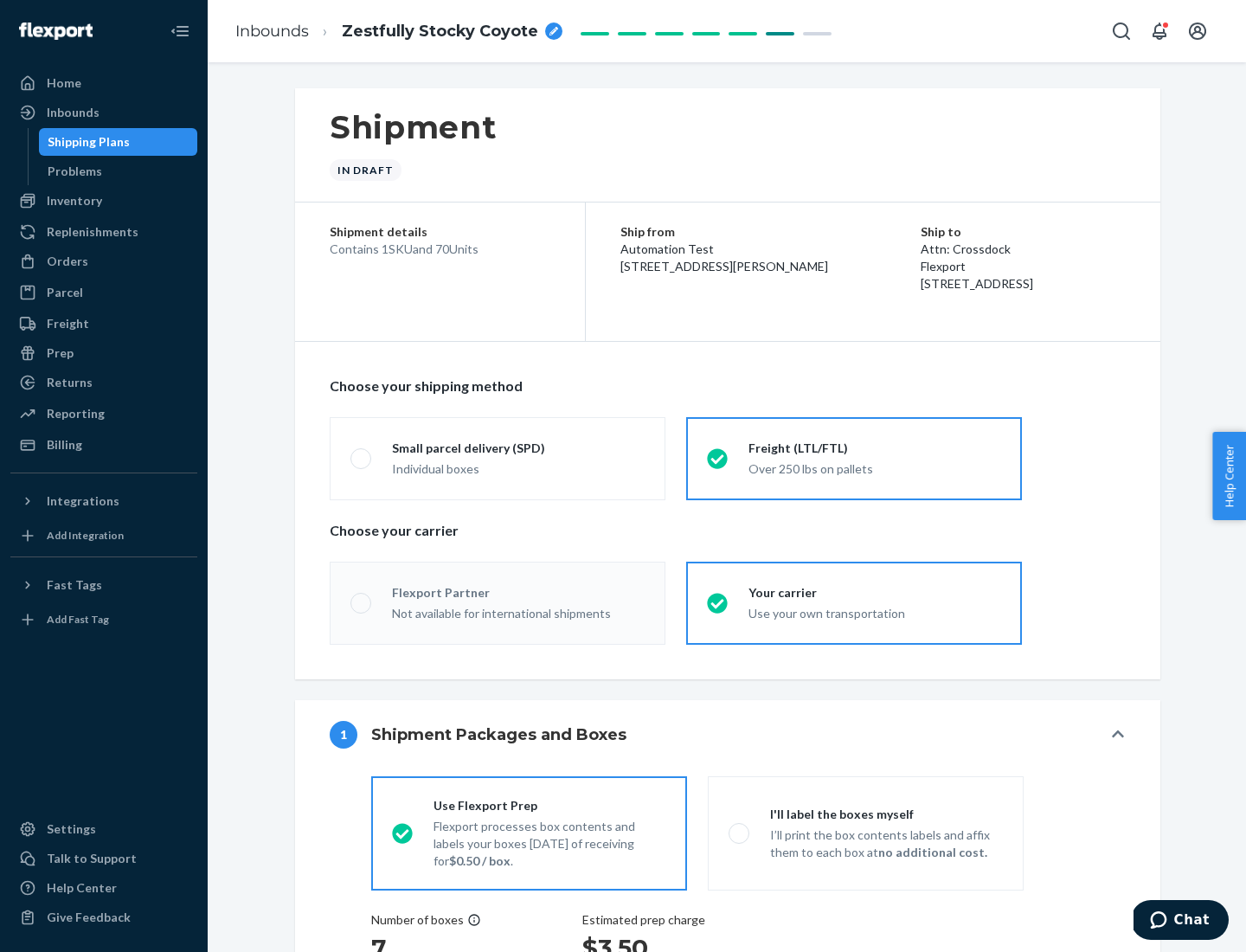
radio input "true"
radio input "false"
radio input "true"
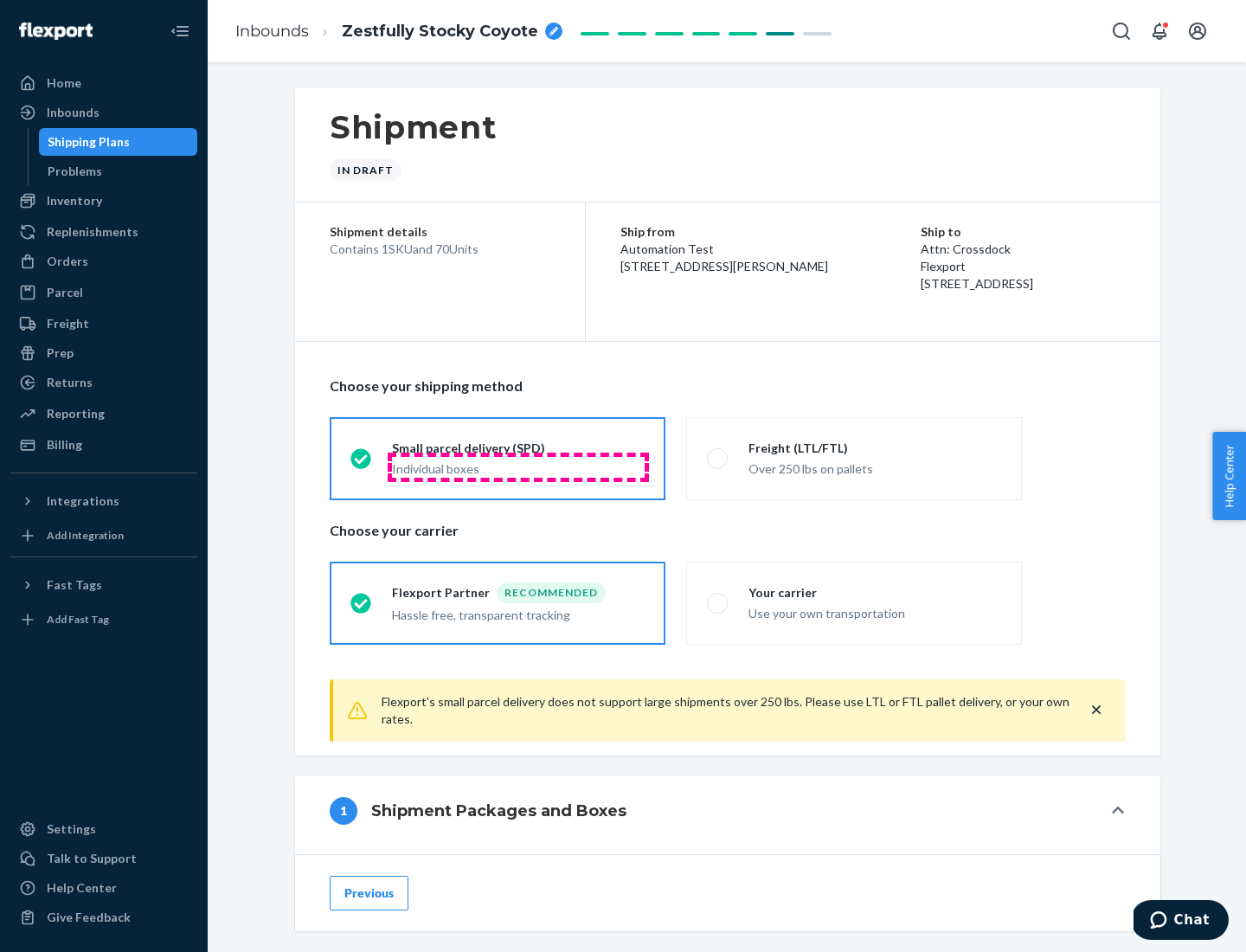
click at [518, 466] on div "Individual boxes" at bounding box center [519, 469] width 253 height 18
click at [362, 464] on input "Small parcel delivery (SPD) Individual boxes" at bounding box center [356, 458] width 11 height 11
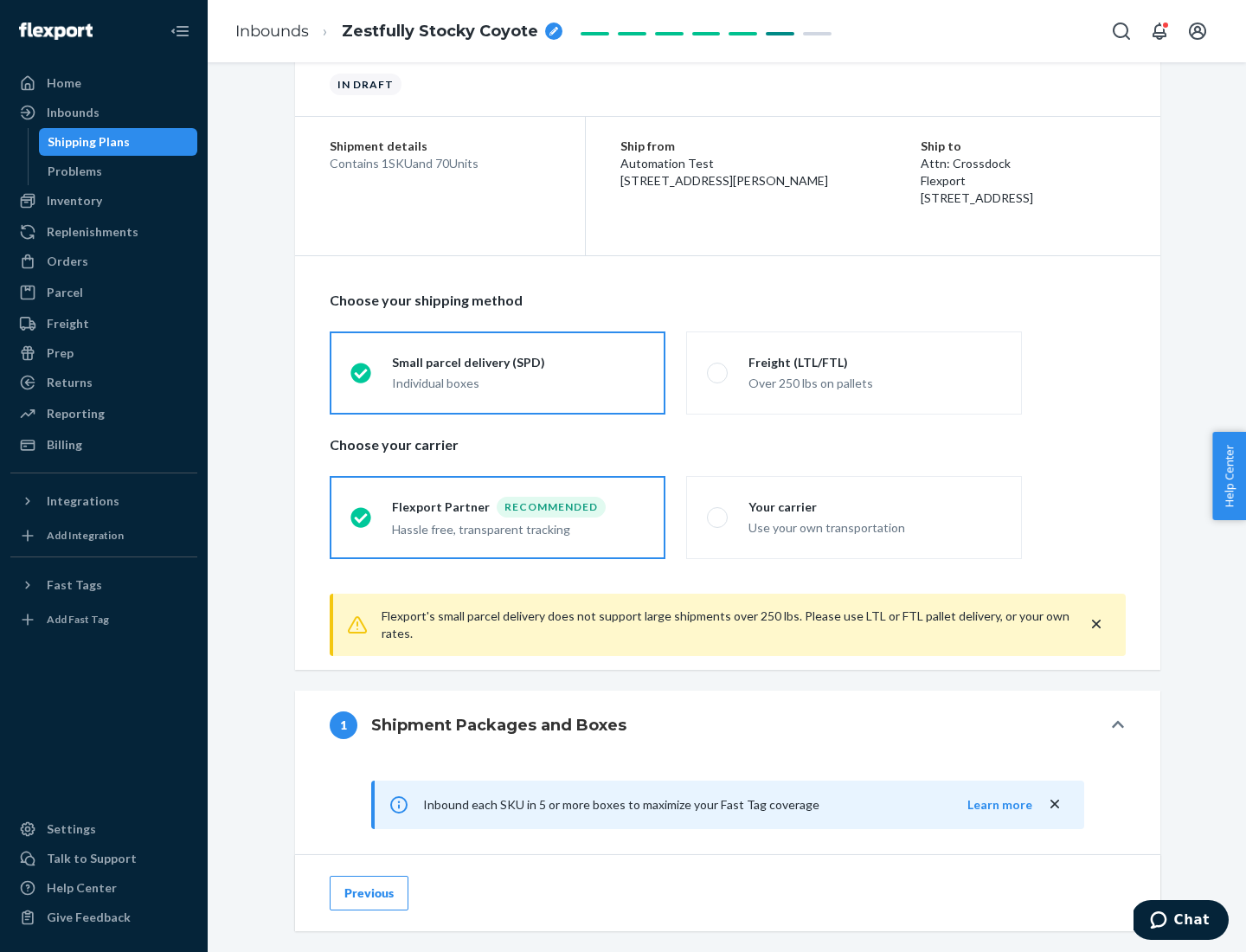
click at [875, 507] on div "Your carrier" at bounding box center [875, 508] width 253 height 18
click at [718, 512] on input "Your carrier Use your own transportation" at bounding box center [712, 517] width 11 height 11
radio input "true"
radio input "false"
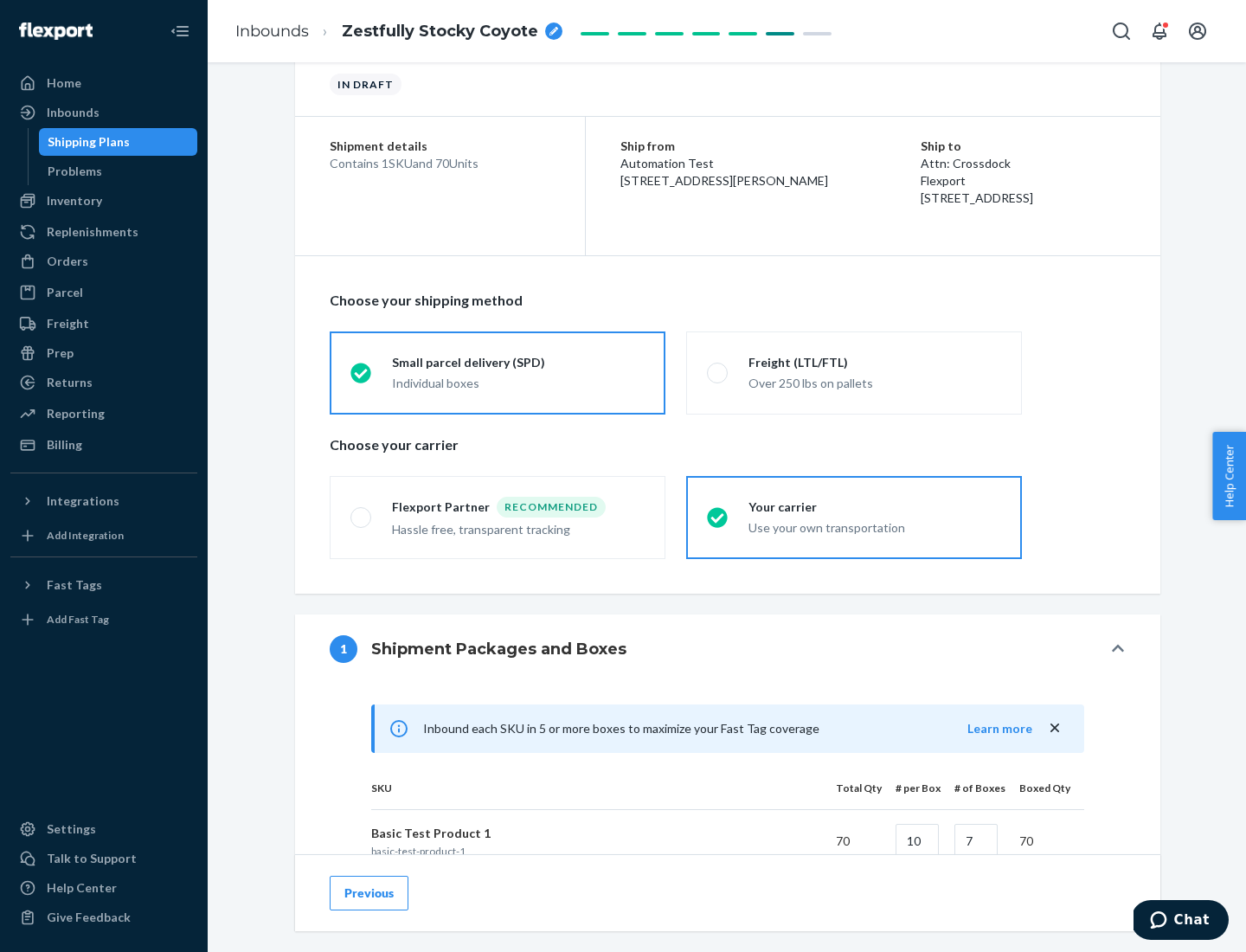
scroll to position [420, 0]
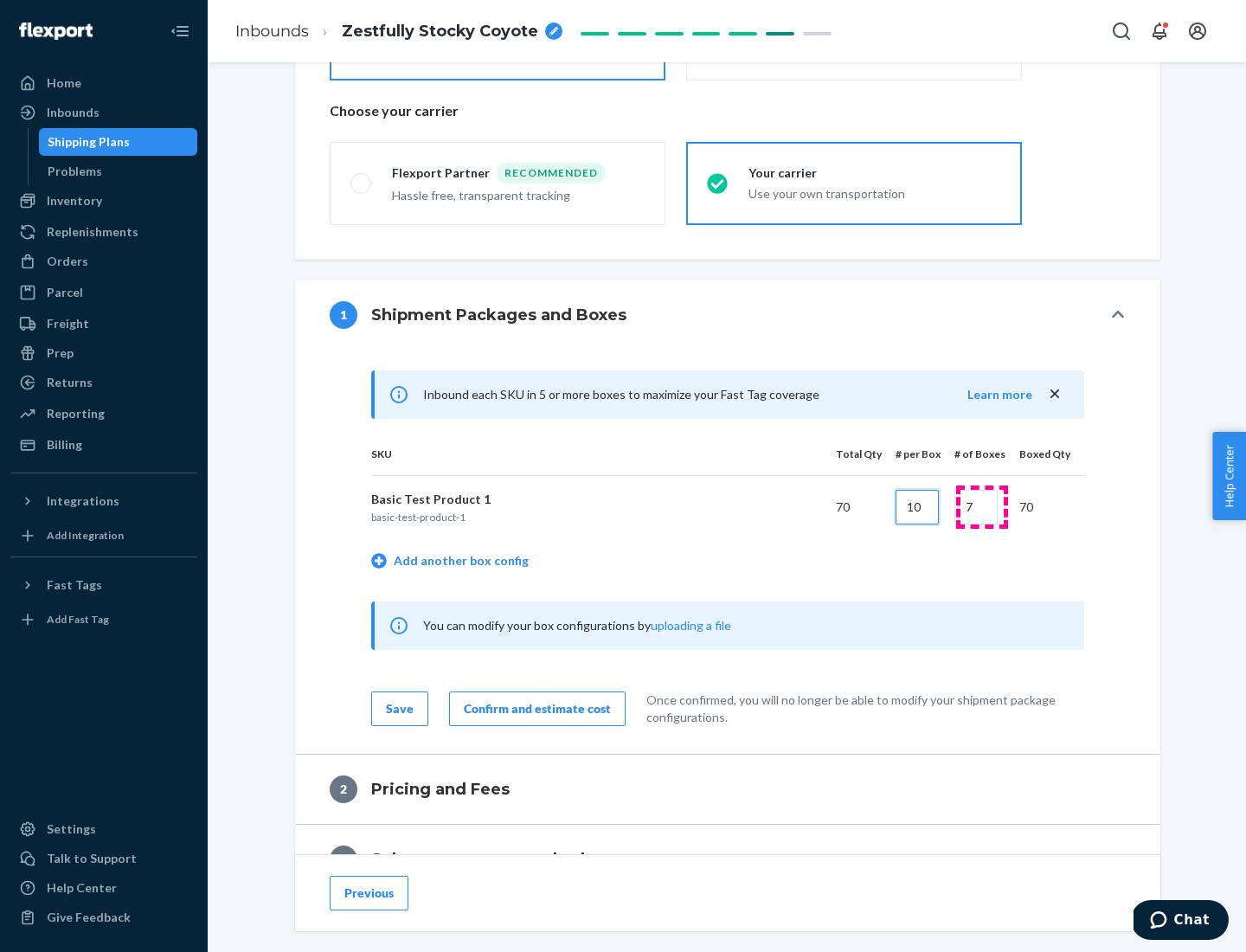
type input "10"
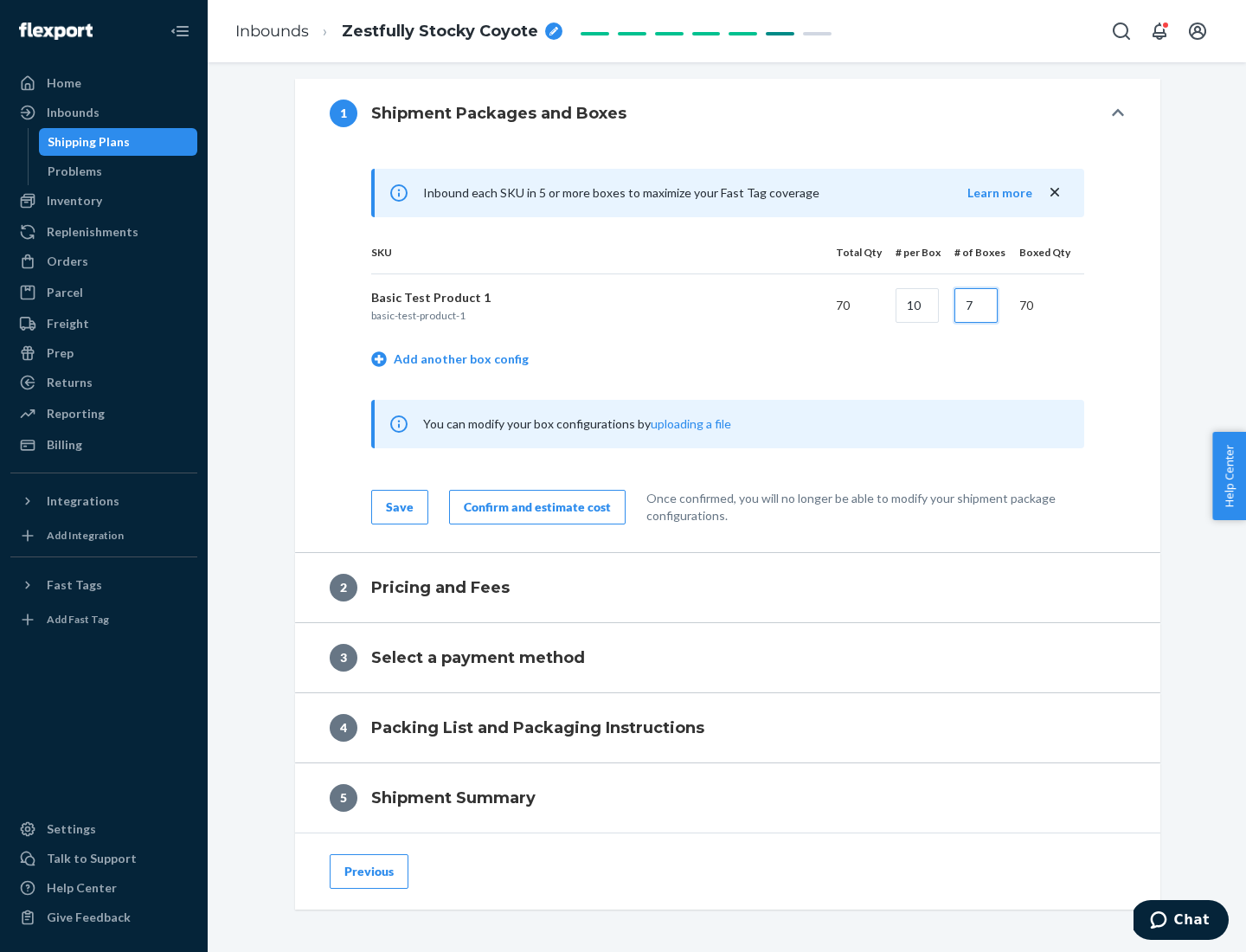
type input "7"
click at [534, 507] on div "Confirm and estimate cost" at bounding box center [537, 508] width 148 height 18
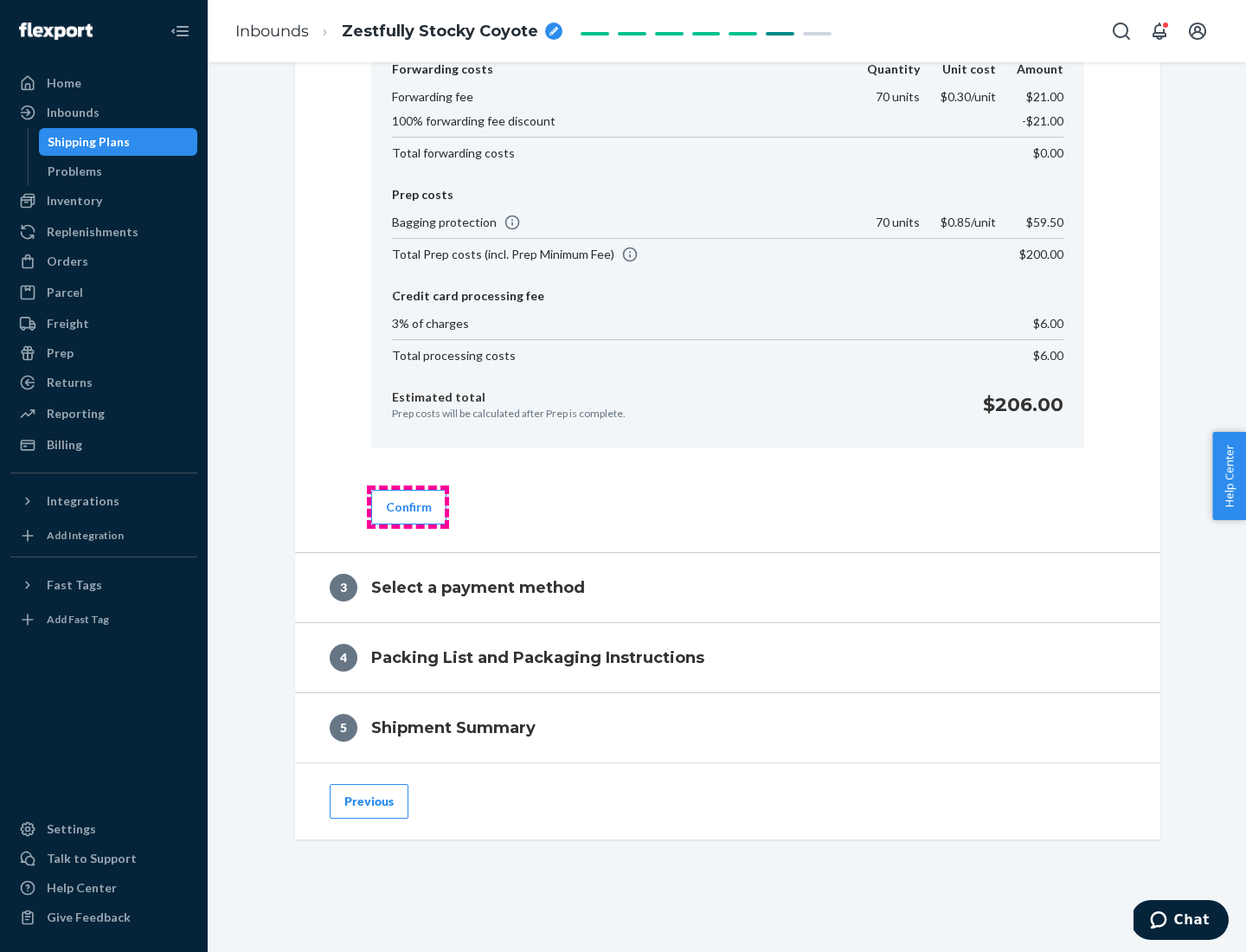
click at [407, 507] on button "Confirm" at bounding box center [409, 507] width 76 height 34
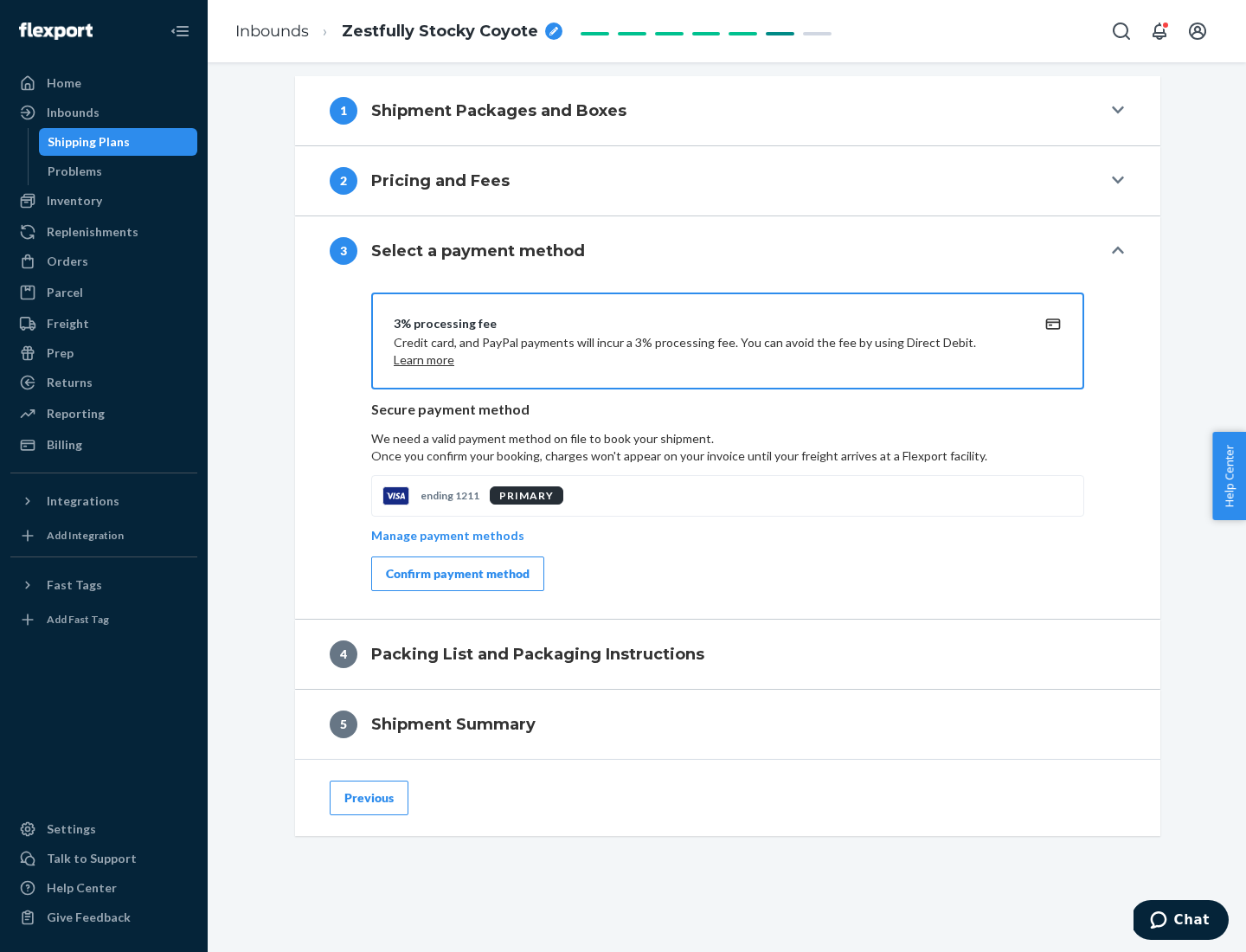
click at [456, 574] on div "Confirm payment method" at bounding box center [458, 574] width 144 height 18
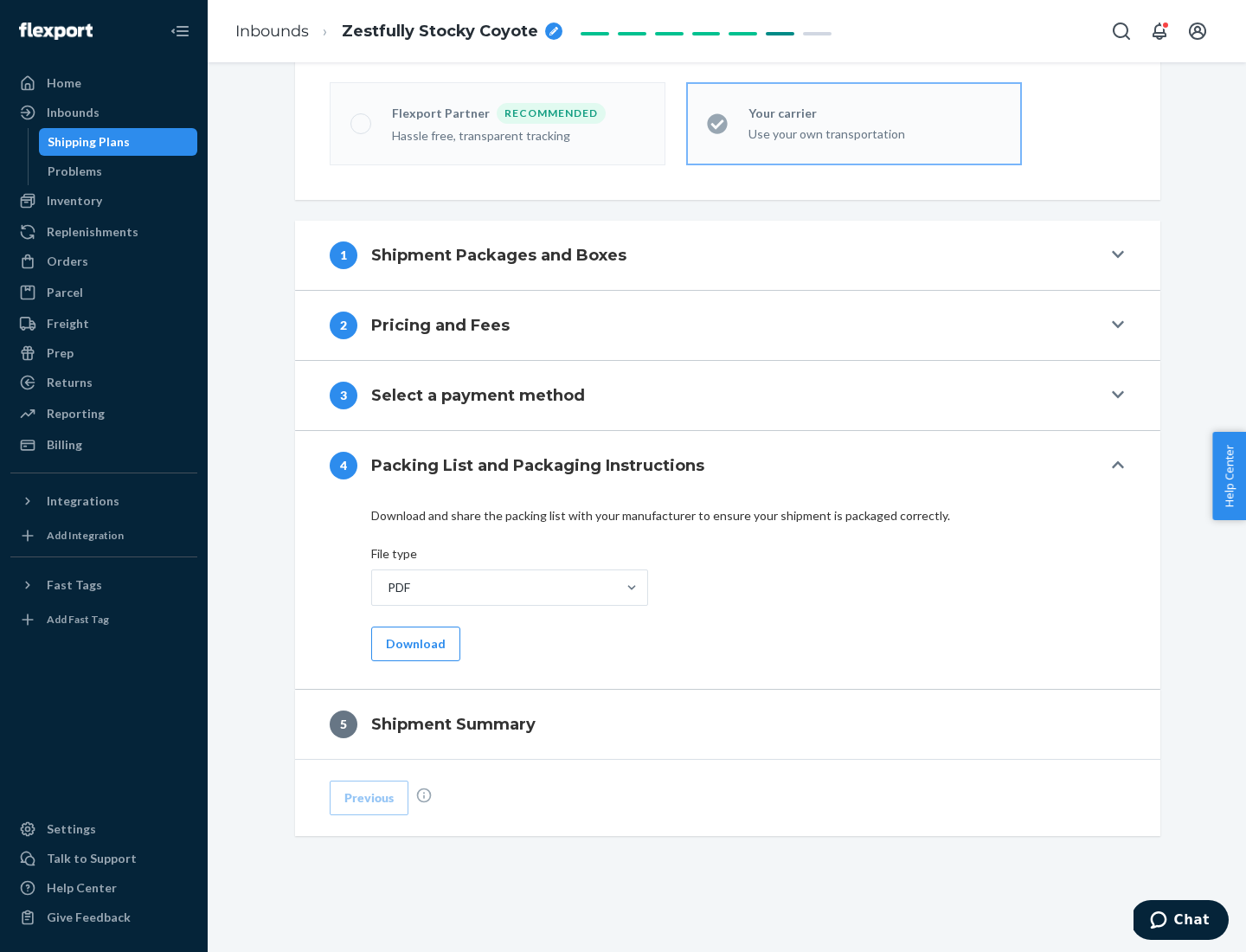
scroll to position [480, 0]
click at [414, 643] on button "Download" at bounding box center [416, 644] width 90 height 34
